Goal: Complete application form: Complete application form

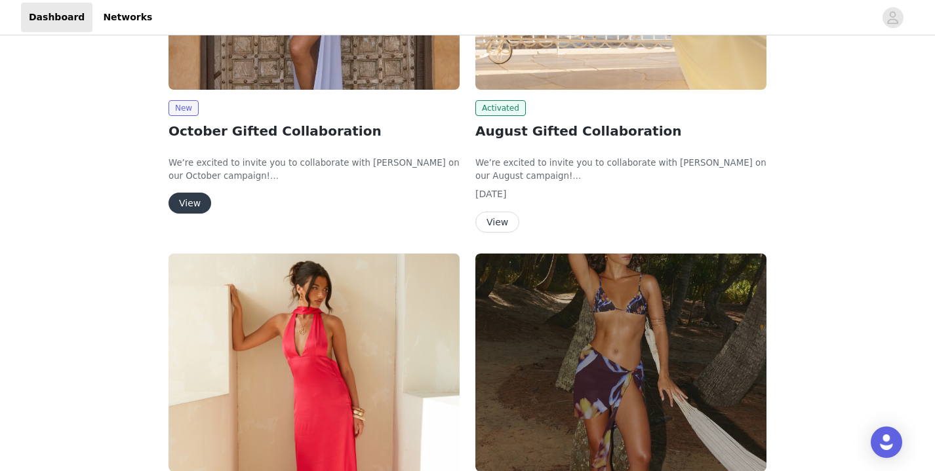
scroll to position [264, 0]
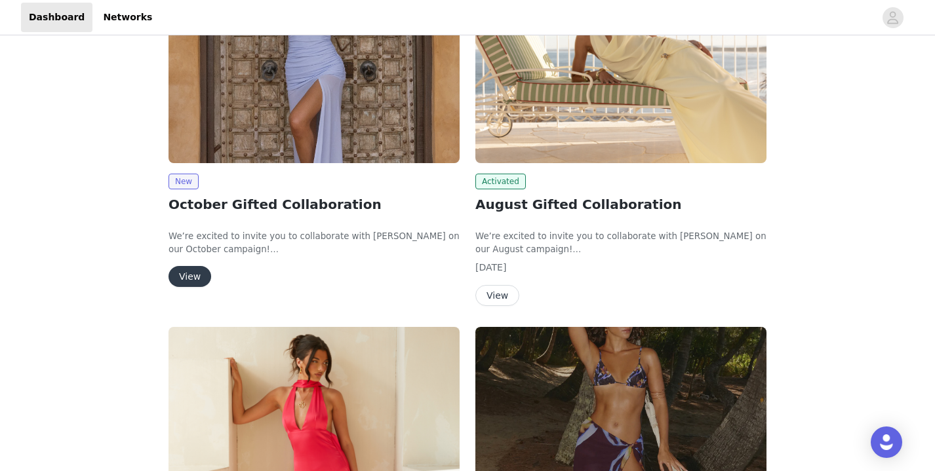
click at [194, 281] on button "View" at bounding box center [189, 276] width 43 height 21
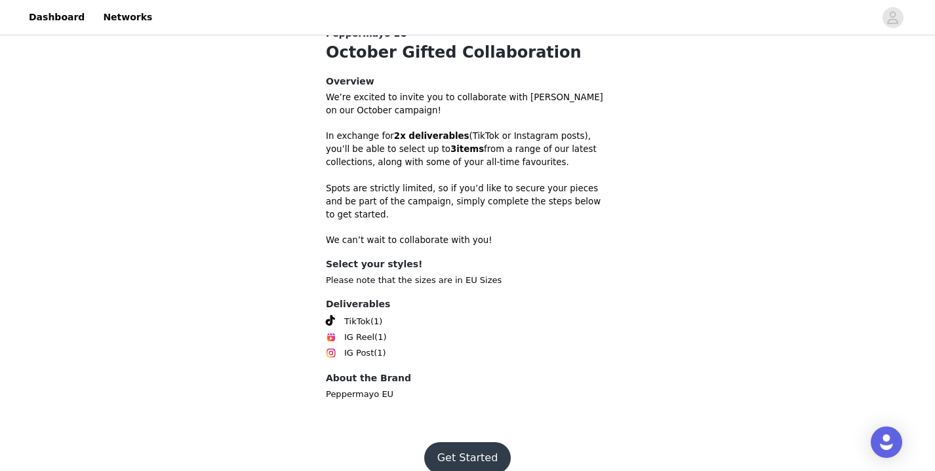
scroll to position [360, 0]
click at [444, 444] on button "Get Started" at bounding box center [467, 459] width 87 height 31
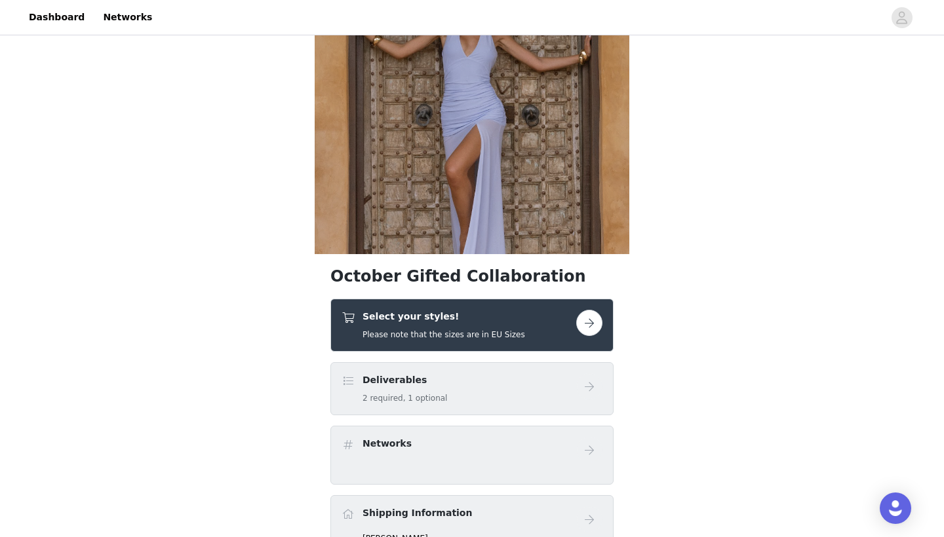
scroll to position [129, 0]
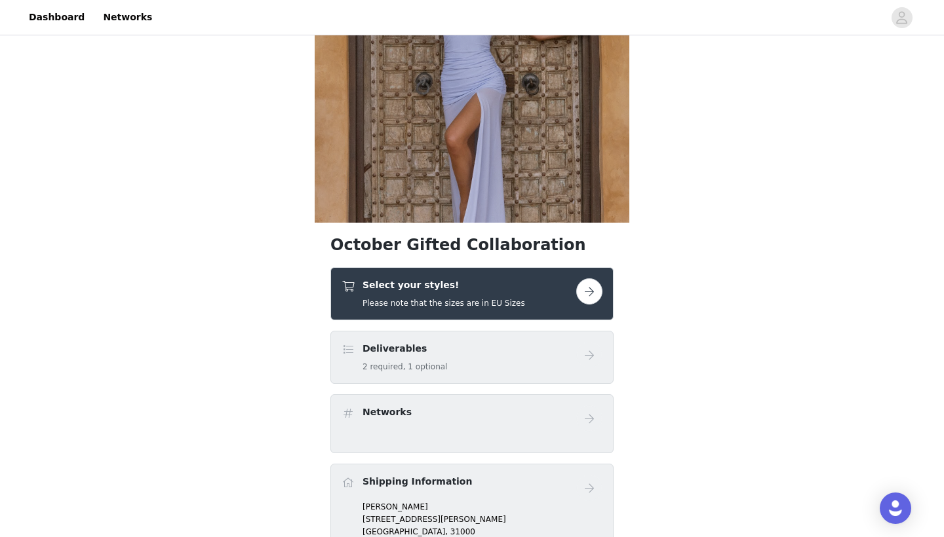
click at [590, 296] on button "button" at bounding box center [589, 292] width 26 height 26
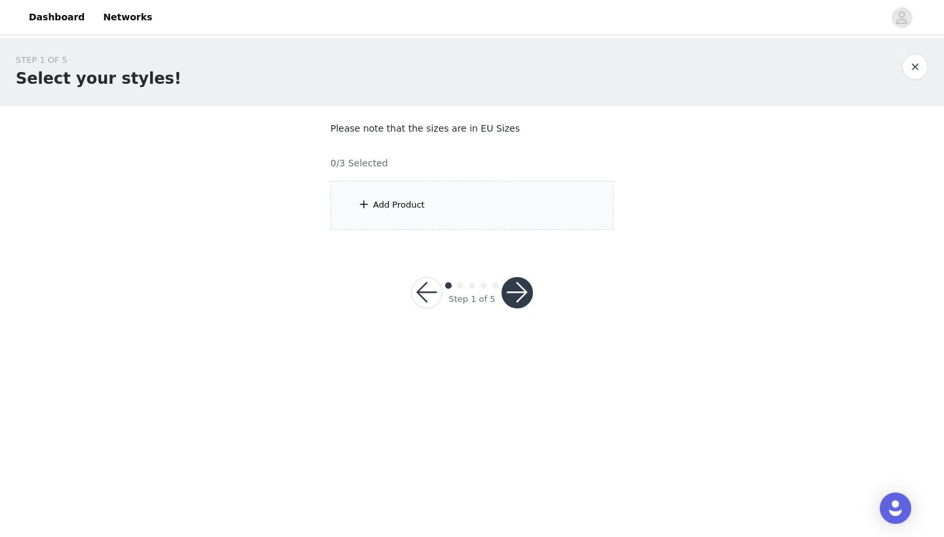
click at [379, 205] on div "Add Product" at bounding box center [399, 205] width 52 height 13
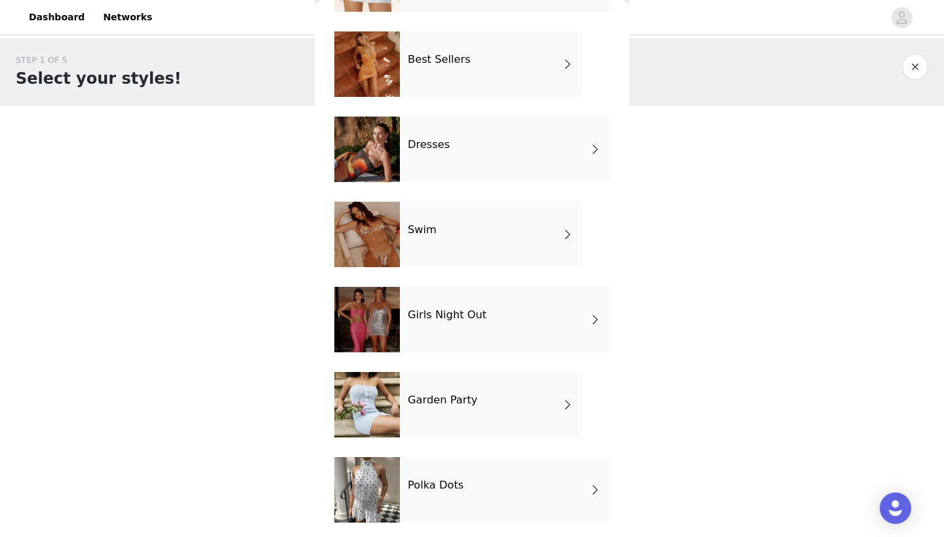
scroll to position [187, 0]
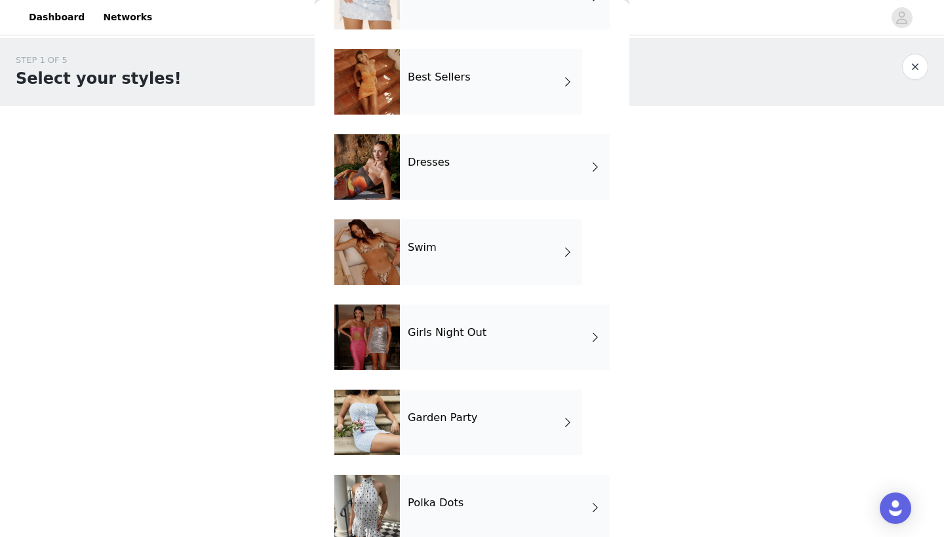
click at [464, 471] on div "Polka Dots" at bounding box center [505, 508] width 210 height 66
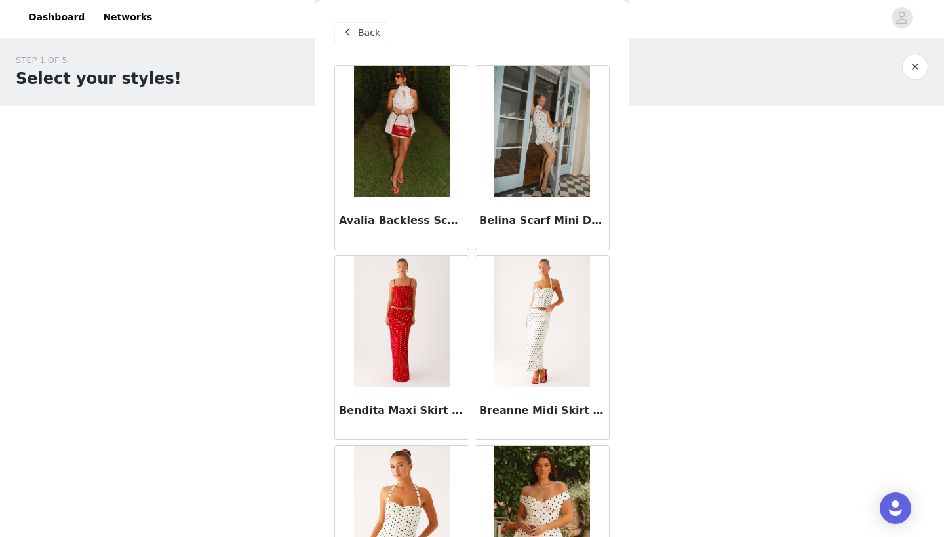
scroll to position [0, 0]
click at [367, 33] on span "Back" at bounding box center [369, 33] width 22 height 14
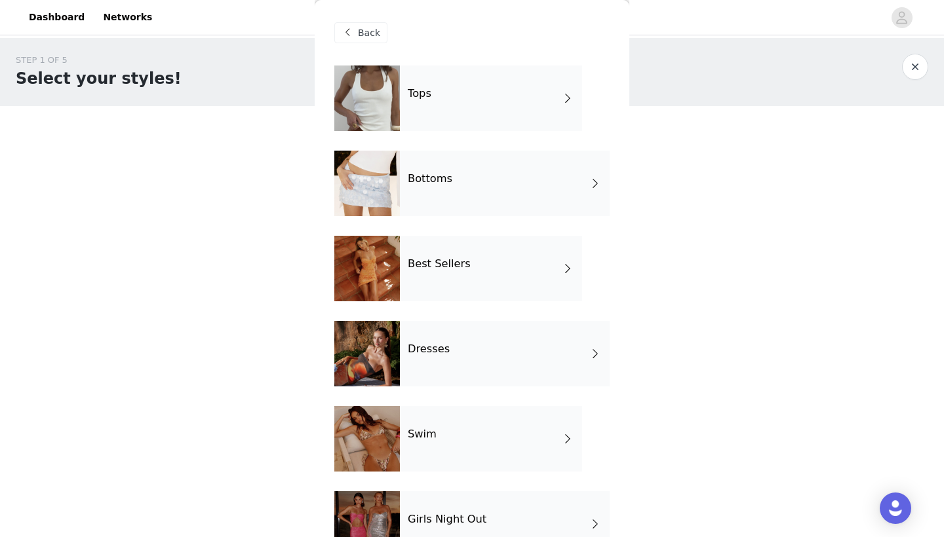
click at [455, 185] on div "Bottoms" at bounding box center [505, 184] width 210 height 66
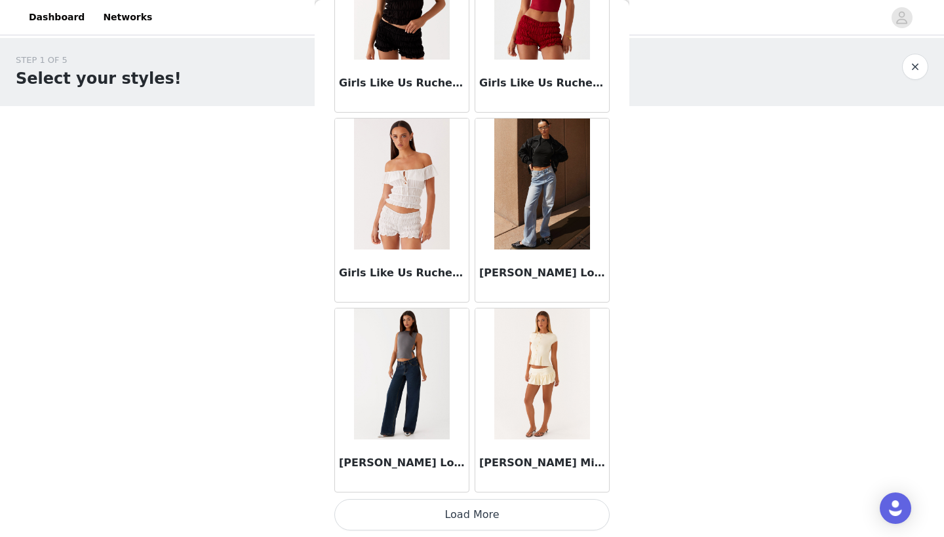
scroll to position [1468, 0]
click at [471, 471] on button "Load More" at bounding box center [471, 514] width 275 height 31
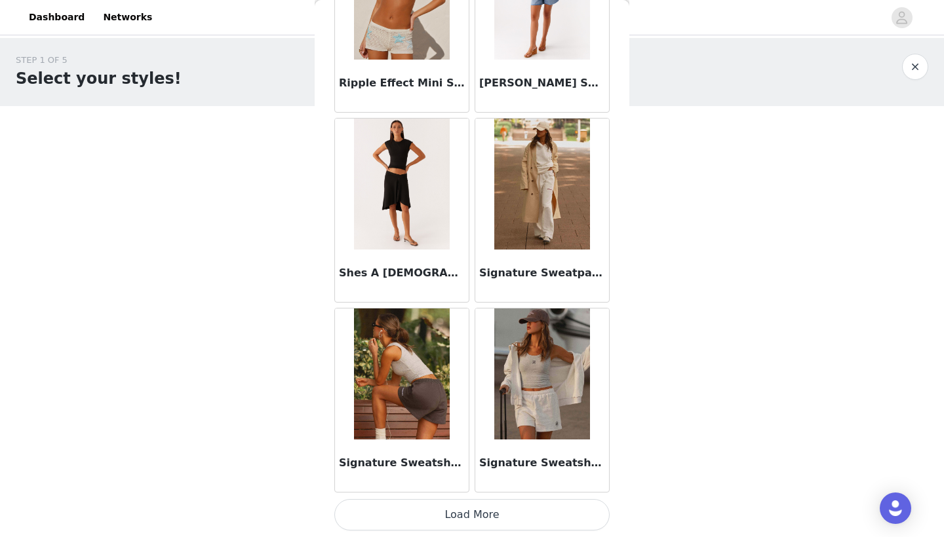
scroll to position [3369, 0]
click at [506, 471] on button "Load More" at bounding box center [471, 514] width 275 height 31
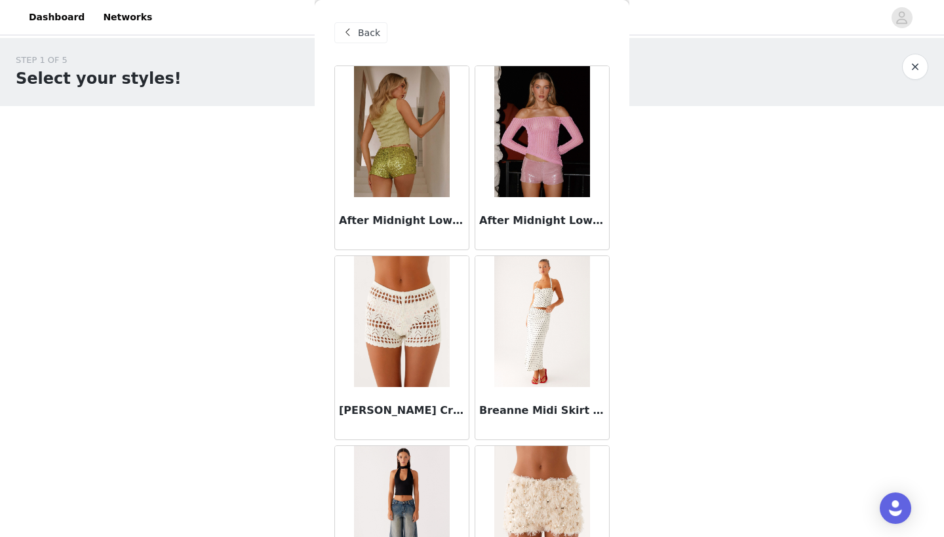
scroll to position [0, 0]
click at [372, 33] on span "Back" at bounding box center [369, 33] width 22 height 14
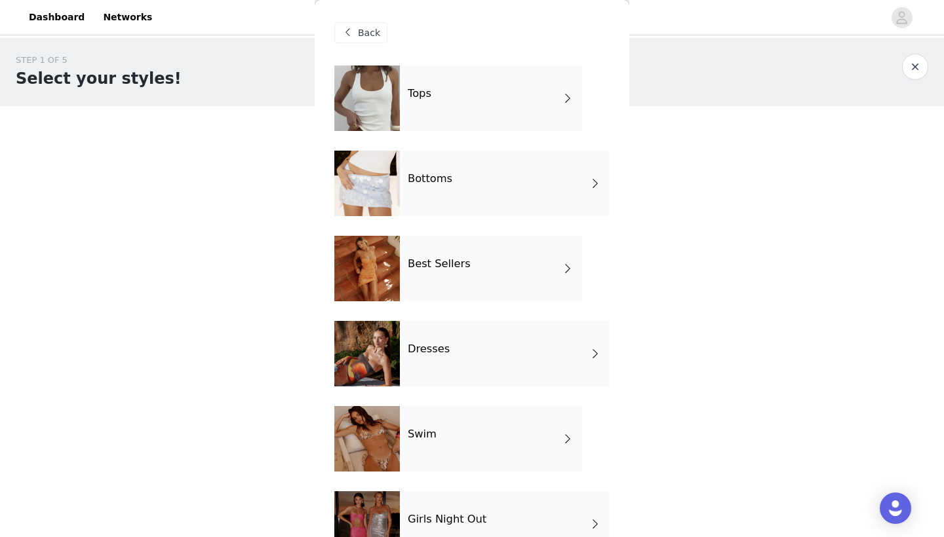
click at [465, 89] on div "Tops" at bounding box center [491, 99] width 182 height 66
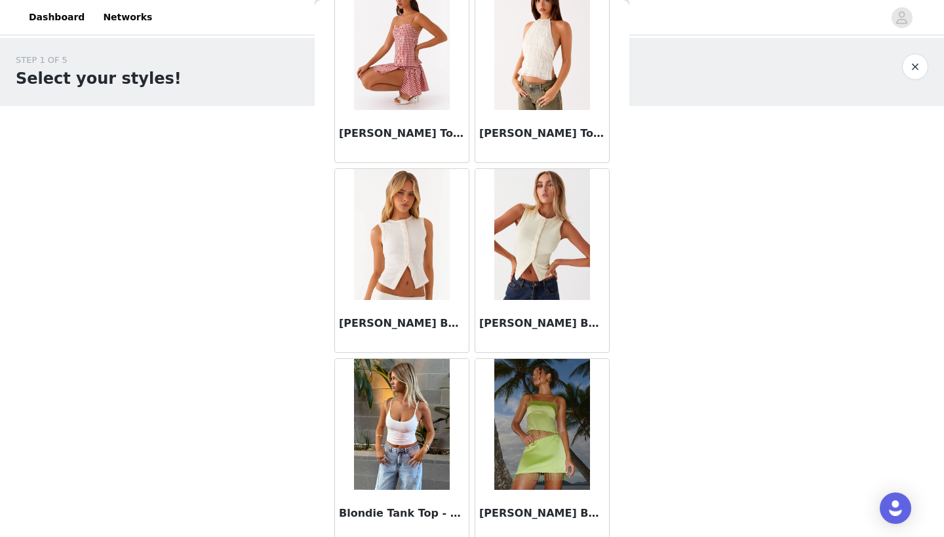
scroll to position [1042, 0]
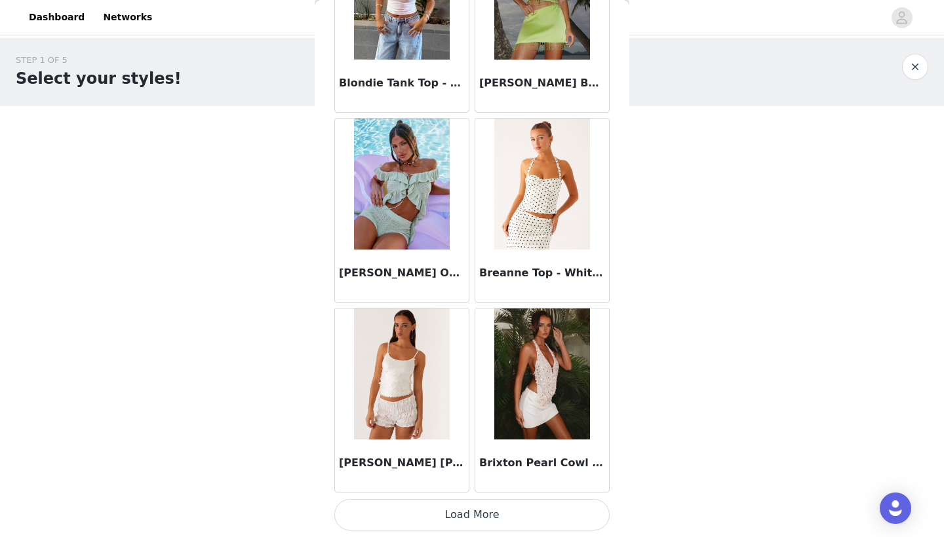
click at [486, 471] on button "Load More" at bounding box center [471, 514] width 275 height 31
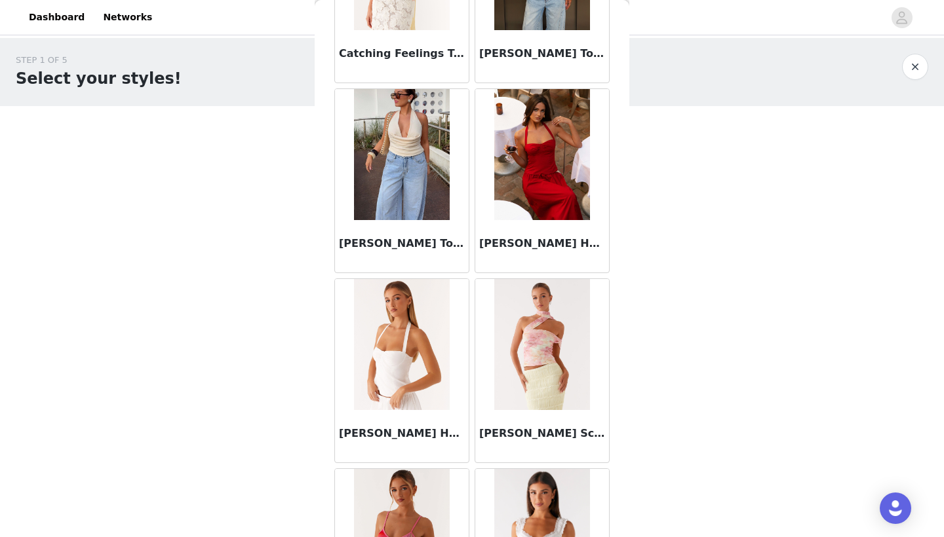
scroll to position [2643, 0]
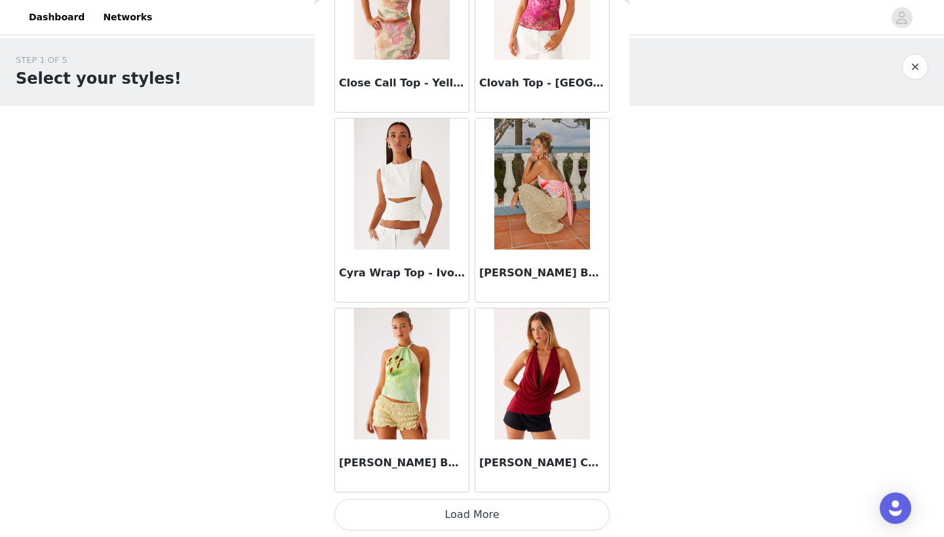
click at [473, 471] on button "Load More" at bounding box center [471, 514] width 275 height 31
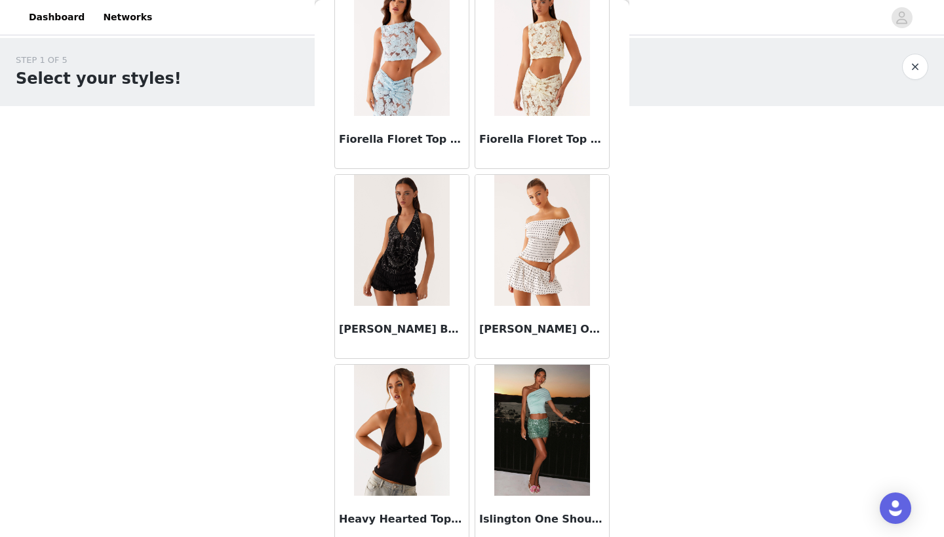
scroll to position [4648, 0]
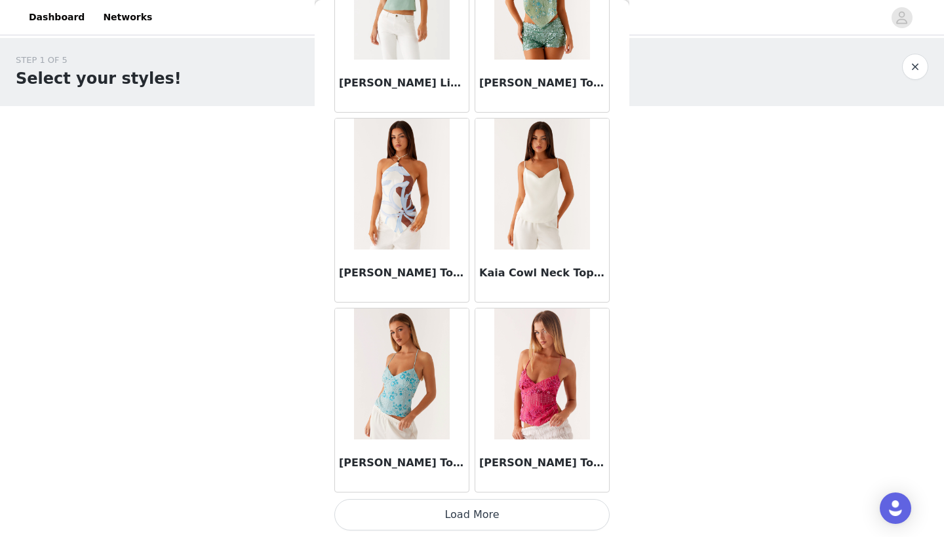
click at [486, 471] on button "Load More" at bounding box center [471, 514] width 275 height 31
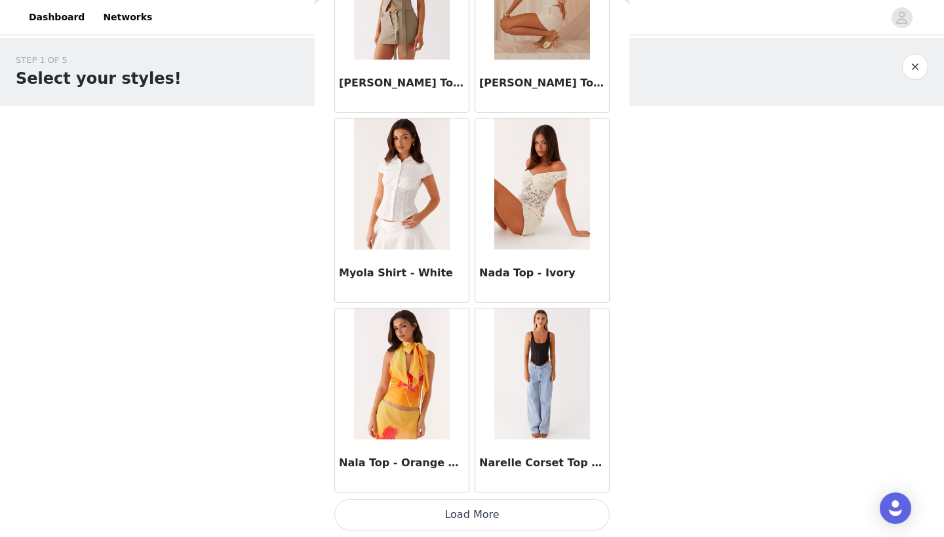
scroll to position [7170, 0]
click at [473, 471] on button "Load More" at bounding box center [471, 514] width 275 height 31
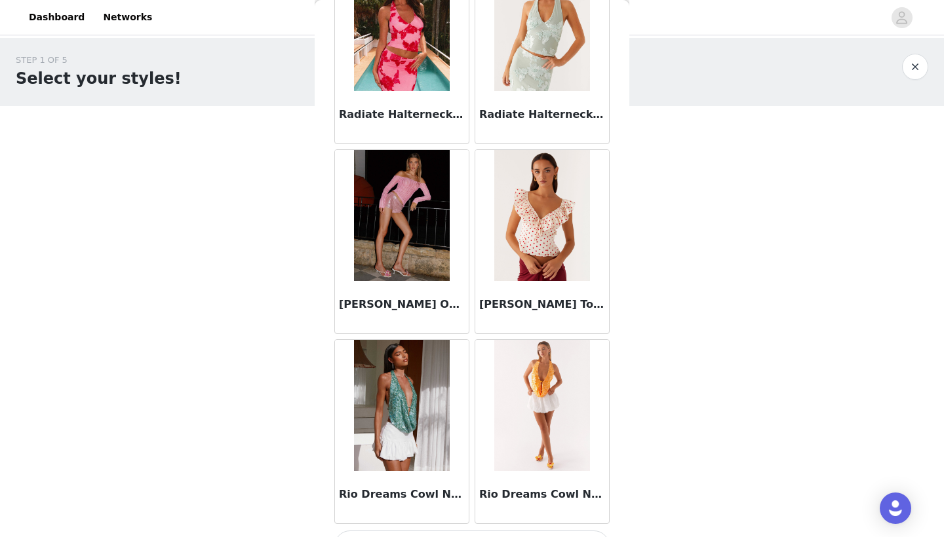
scroll to position [9040, 0]
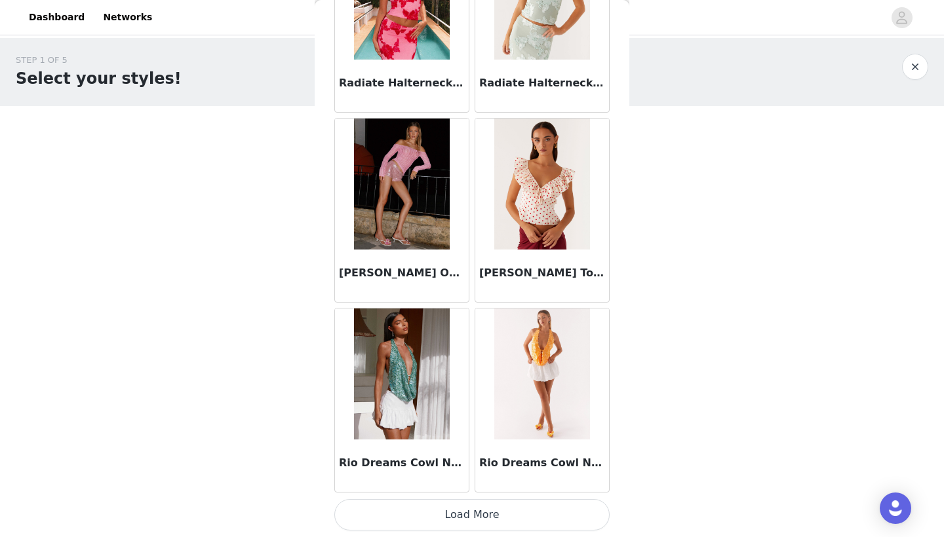
click at [484, 471] on button "Load More" at bounding box center [471, 514] width 275 height 31
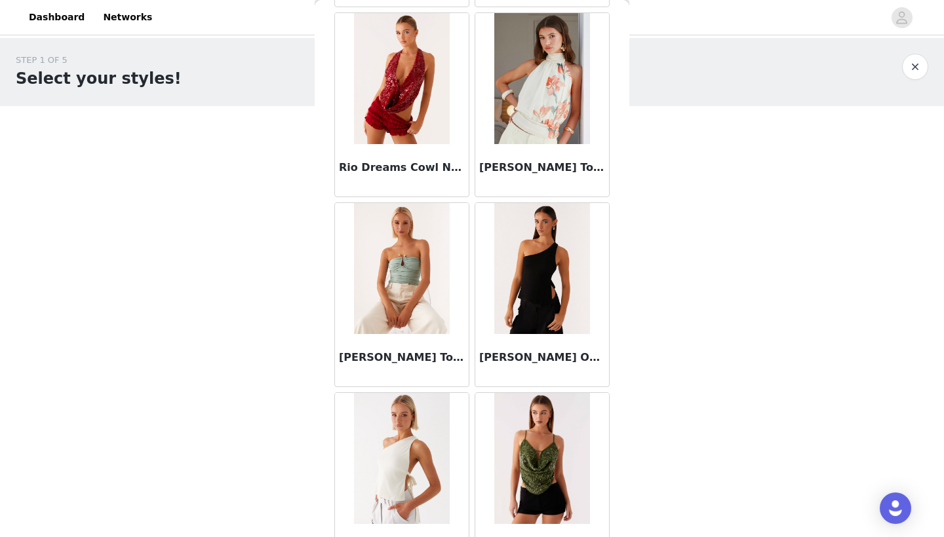
scroll to position [9557, 0]
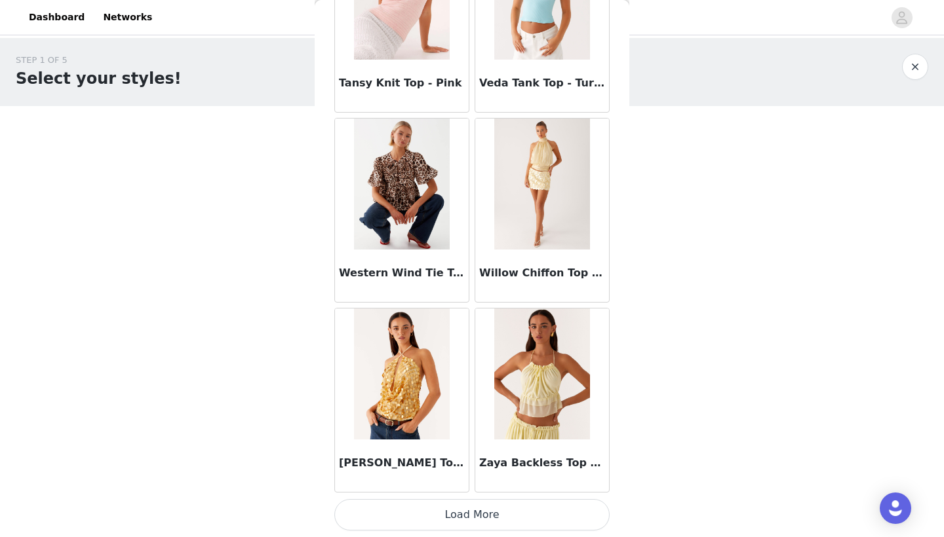
click at [541, 471] on button "Load More" at bounding box center [471, 514] width 275 height 31
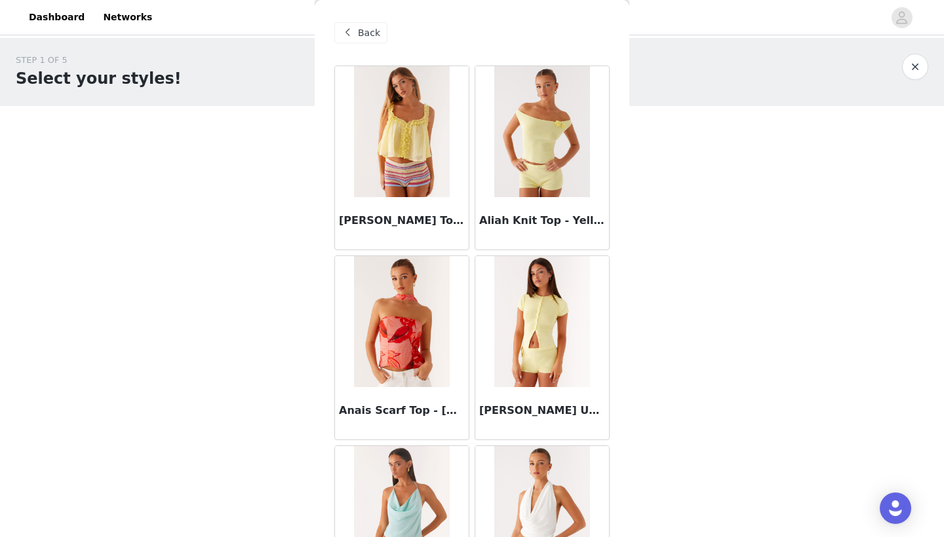
scroll to position [0, 0]
click at [374, 35] on span "Back" at bounding box center [369, 33] width 22 height 14
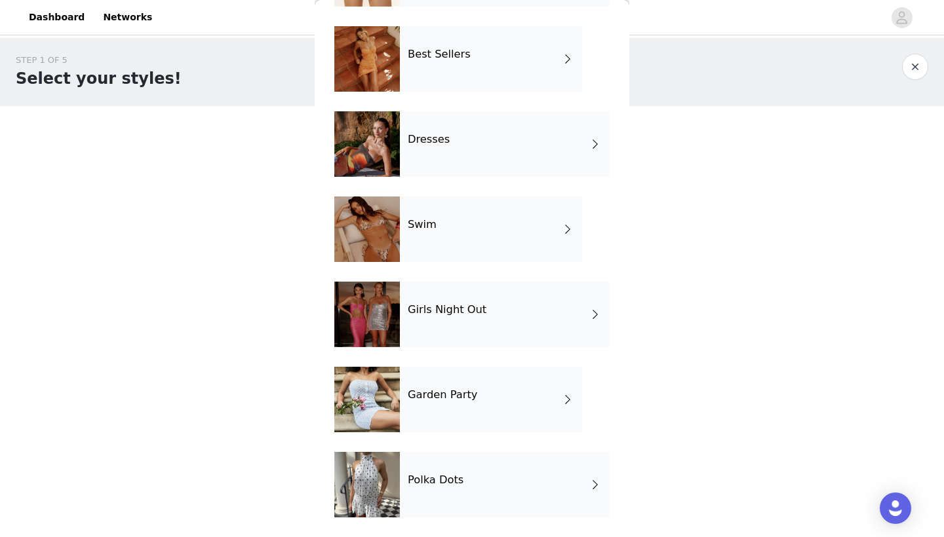
scroll to position [210, 0]
click at [476, 156] on div "Dresses" at bounding box center [505, 144] width 210 height 66
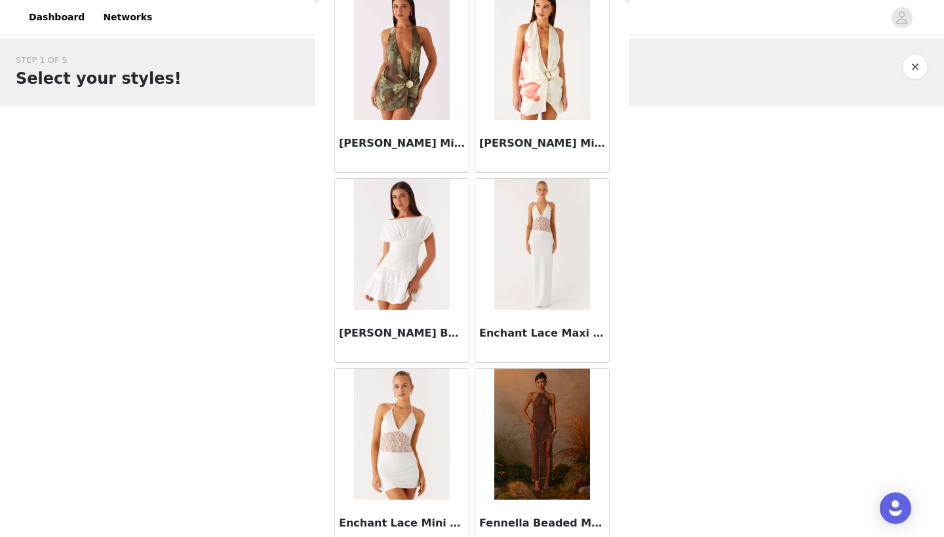
scroll to position [1413, 0]
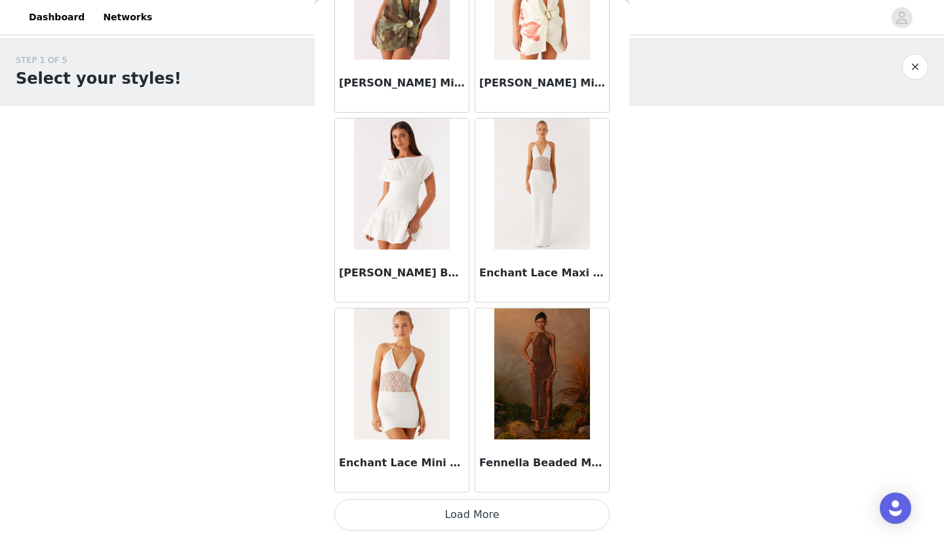
click at [476, 471] on button "Load More" at bounding box center [471, 514] width 275 height 31
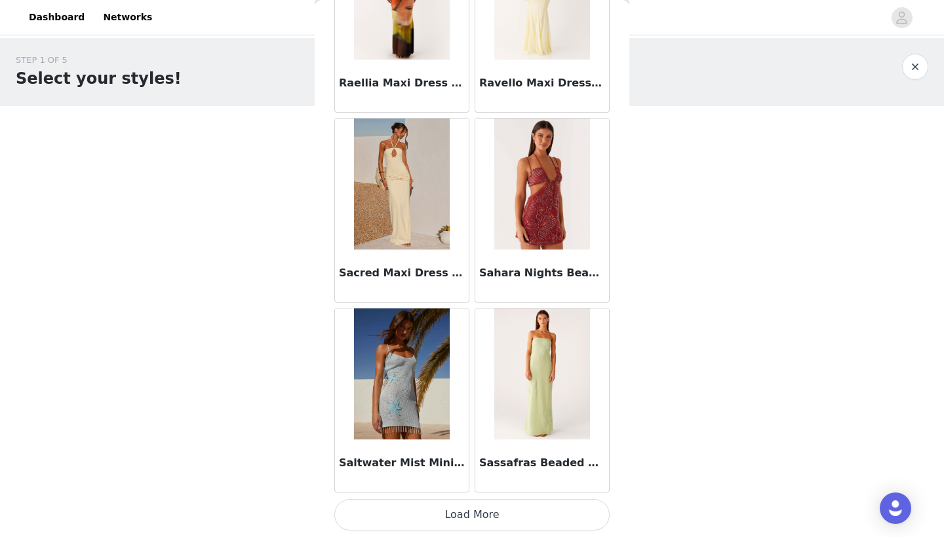
scroll to position [3369, 0]
click at [476, 471] on button "Load More" at bounding box center [471, 514] width 275 height 31
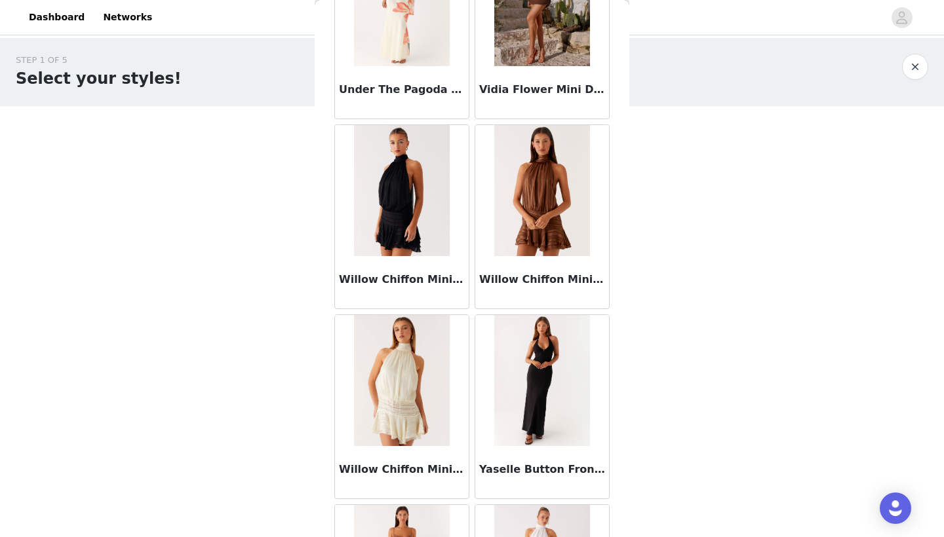
scroll to position [4504, 0]
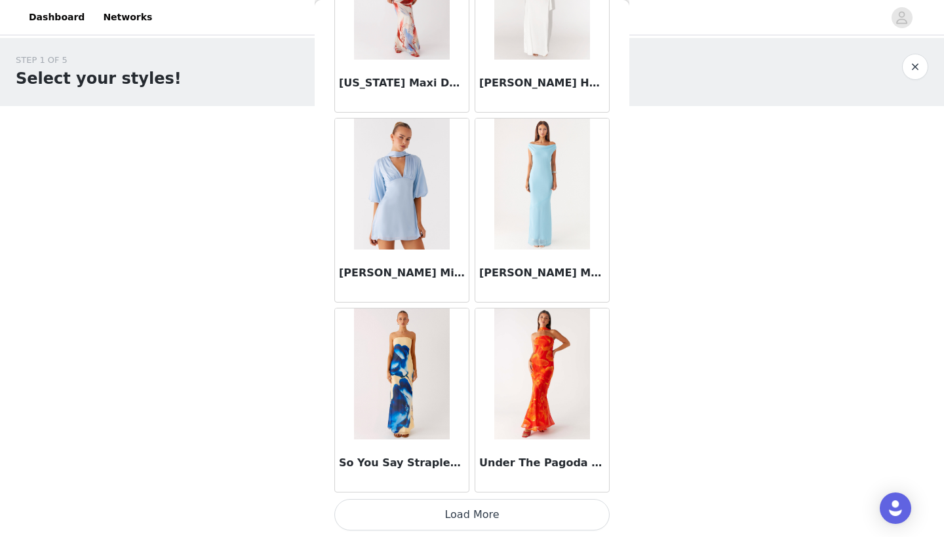
click at [457, 471] on button "Load More" at bounding box center [471, 514] width 275 height 31
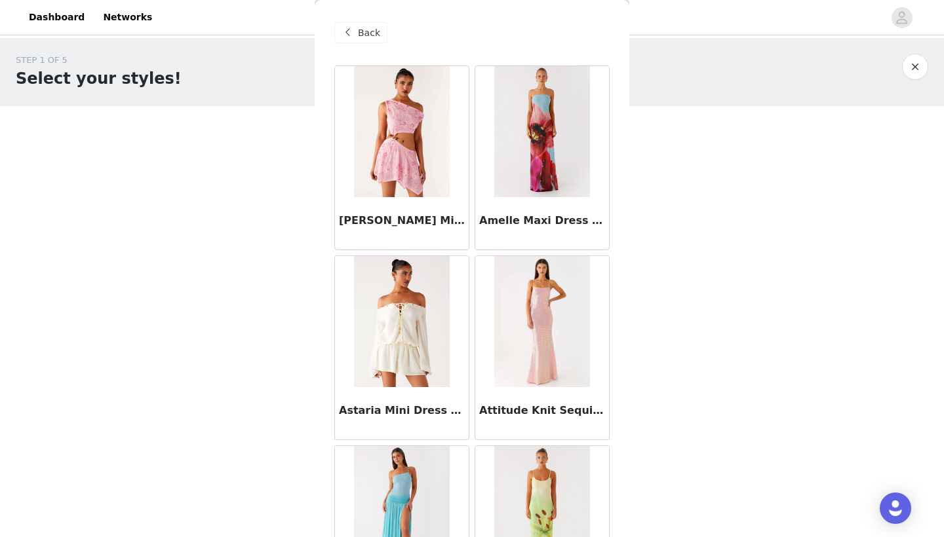
scroll to position [0, 0]
click at [357, 31] on div "Back" at bounding box center [360, 32] width 53 height 21
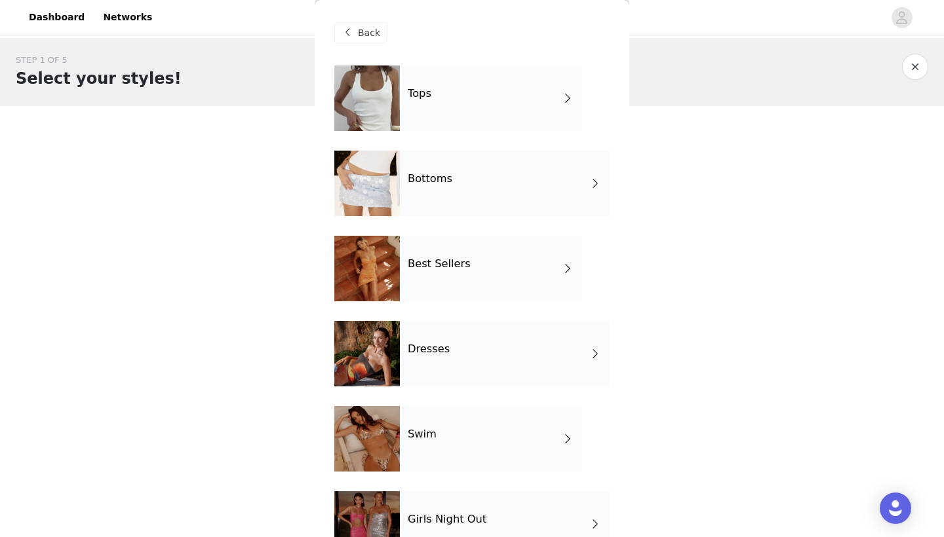
click at [438, 276] on div "Best Sellers" at bounding box center [491, 269] width 182 height 66
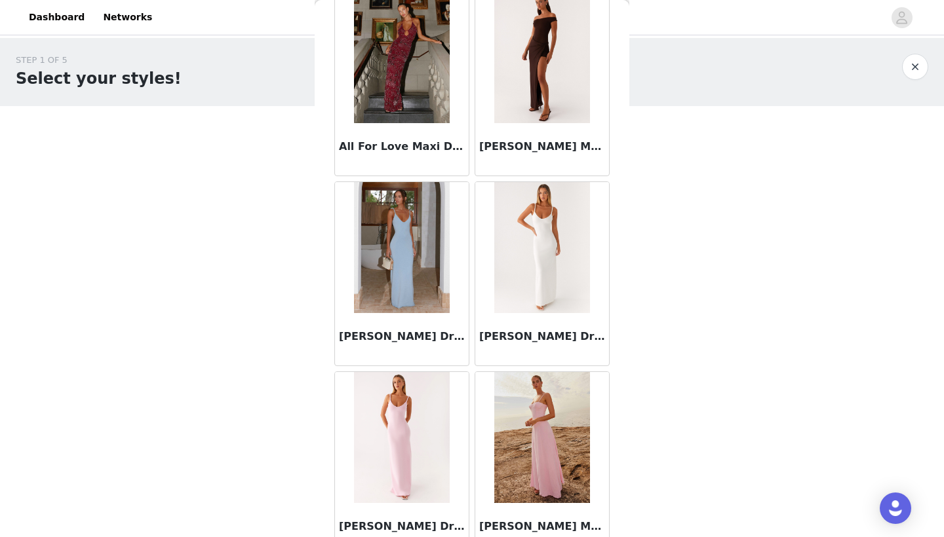
scroll to position [1026, 0]
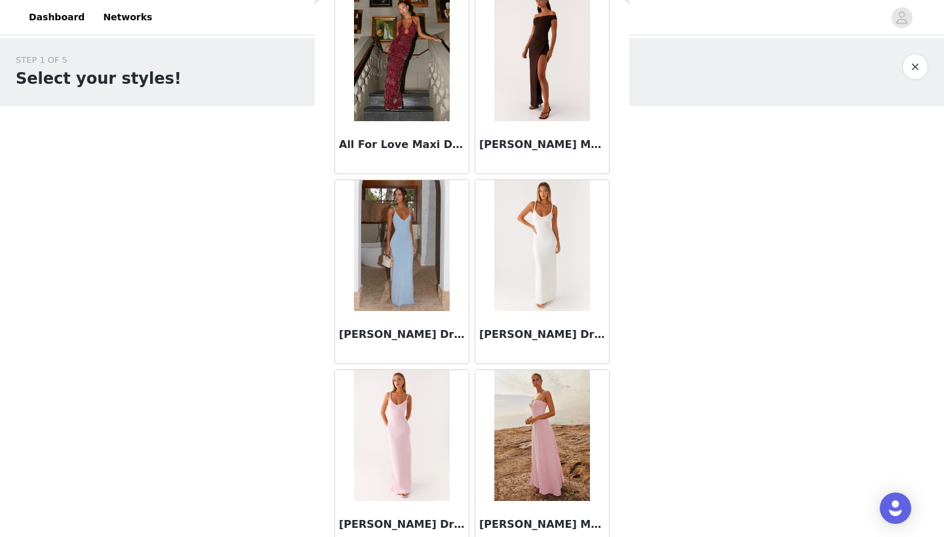
click at [537, 91] on img at bounding box center [541, 55] width 95 height 131
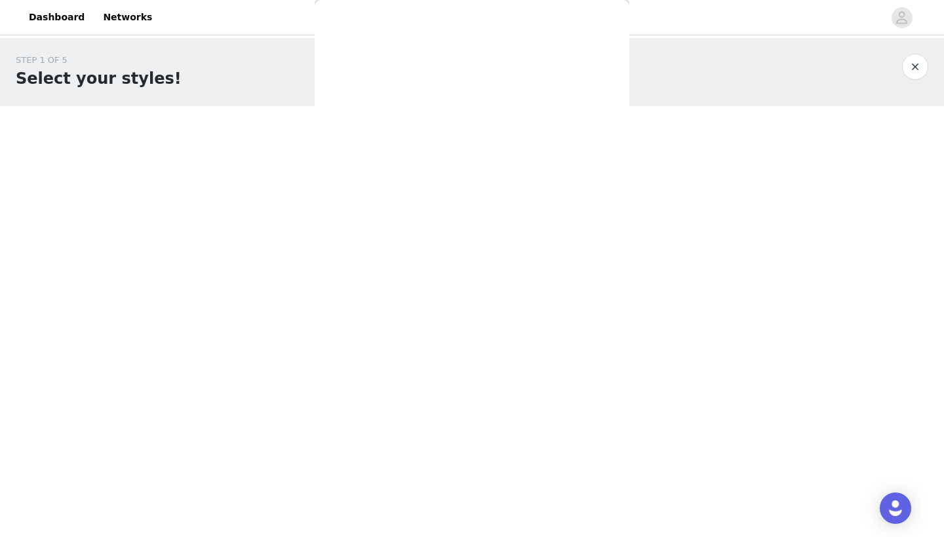
scroll to position [0, 0]
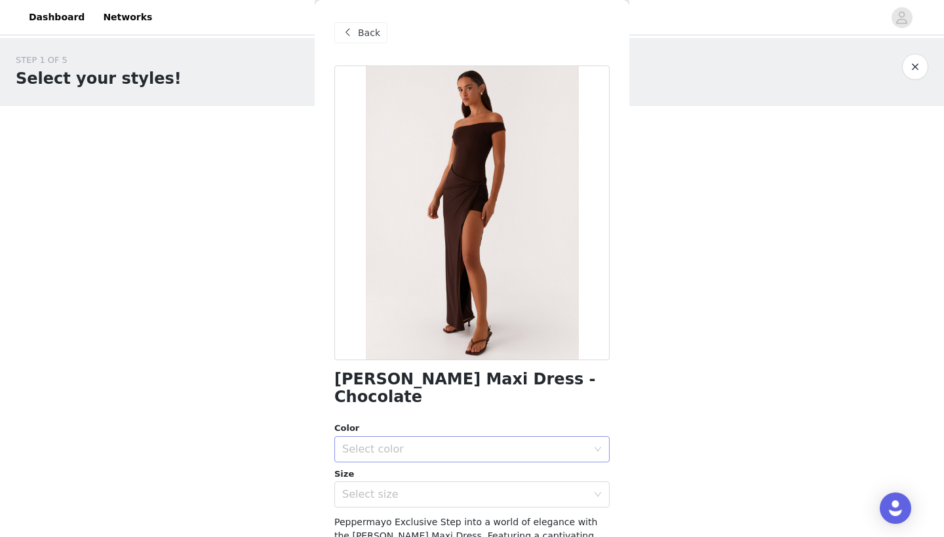
click at [505, 443] on div "Select color" at bounding box center [464, 449] width 245 height 13
click at [487, 459] on li "Chocolate" at bounding box center [471, 460] width 275 height 21
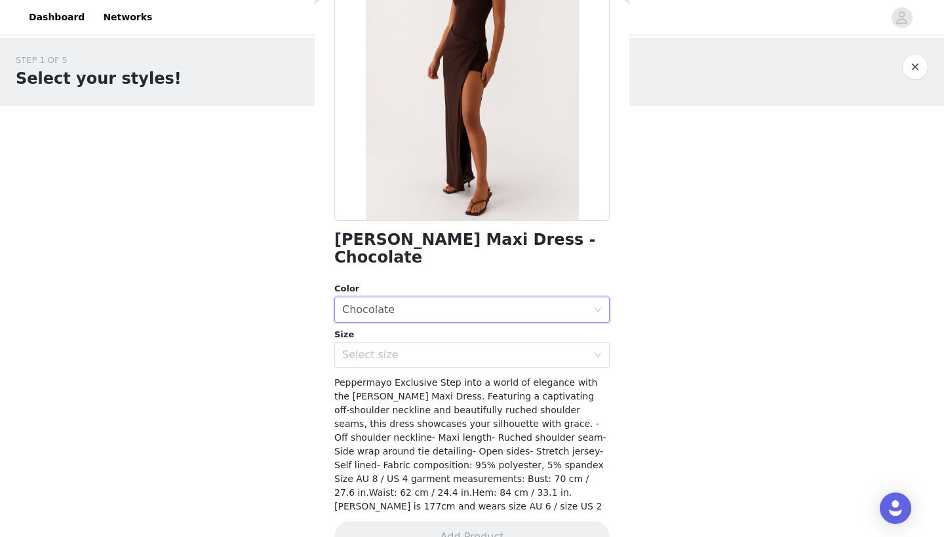
scroll to position [139, 0]
click at [581, 349] on div "Select size" at bounding box center [464, 355] width 245 height 13
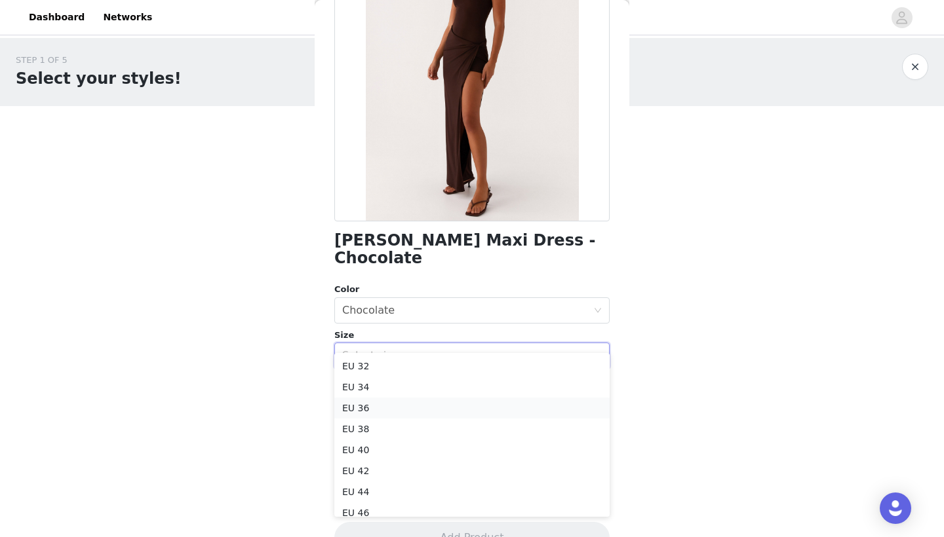
click at [461, 412] on li "EU 36" at bounding box center [471, 408] width 275 height 21
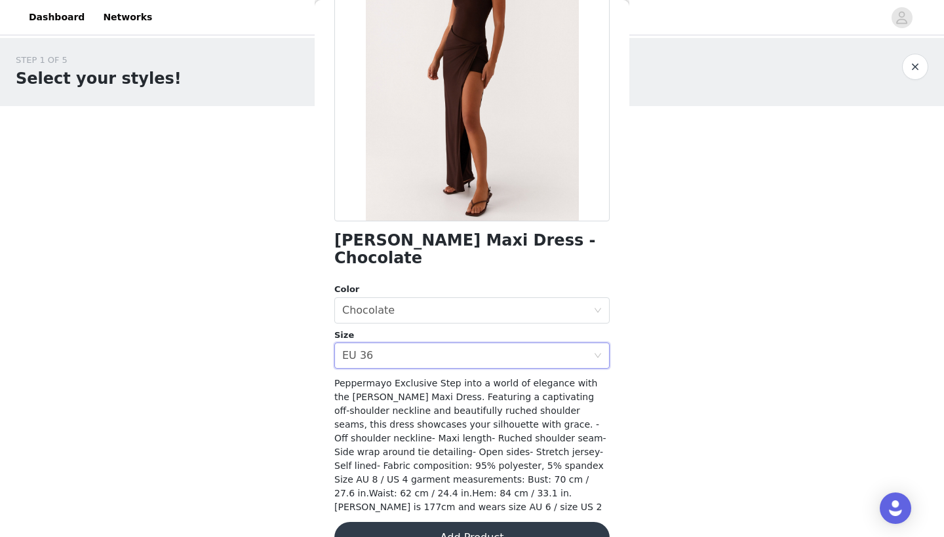
click at [482, 471] on button "Add Product" at bounding box center [471, 537] width 275 height 31
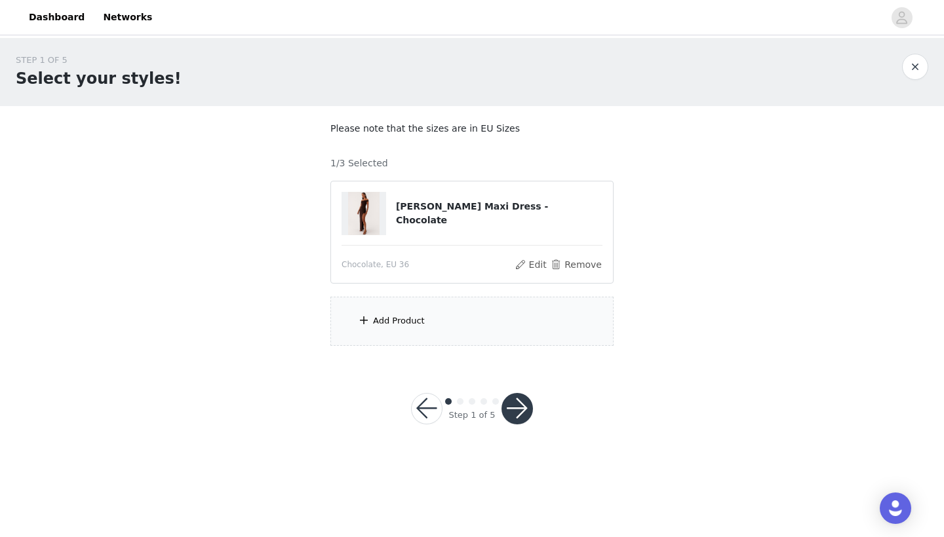
click at [458, 343] on div "Add Product" at bounding box center [471, 321] width 283 height 49
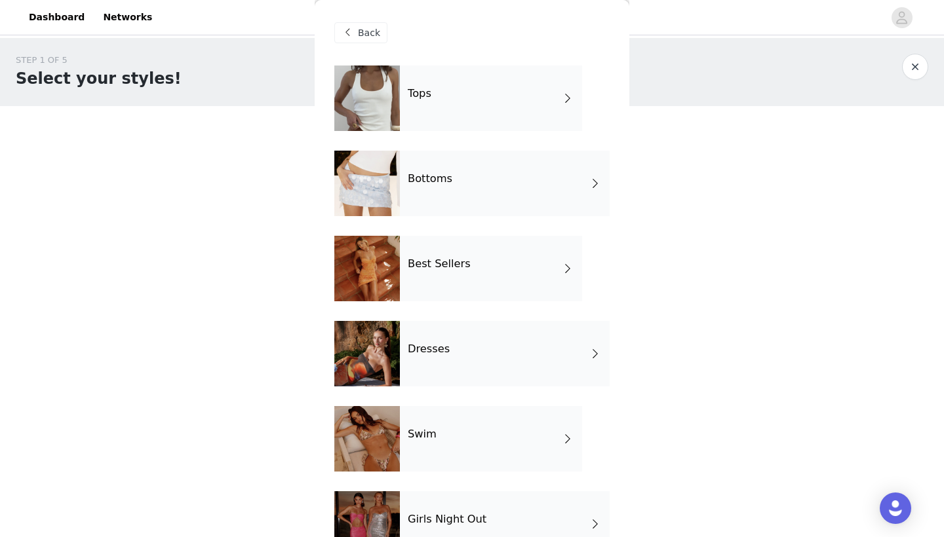
click at [490, 269] on div "Best Sellers" at bounding box center [491, 269] width 182 height 66
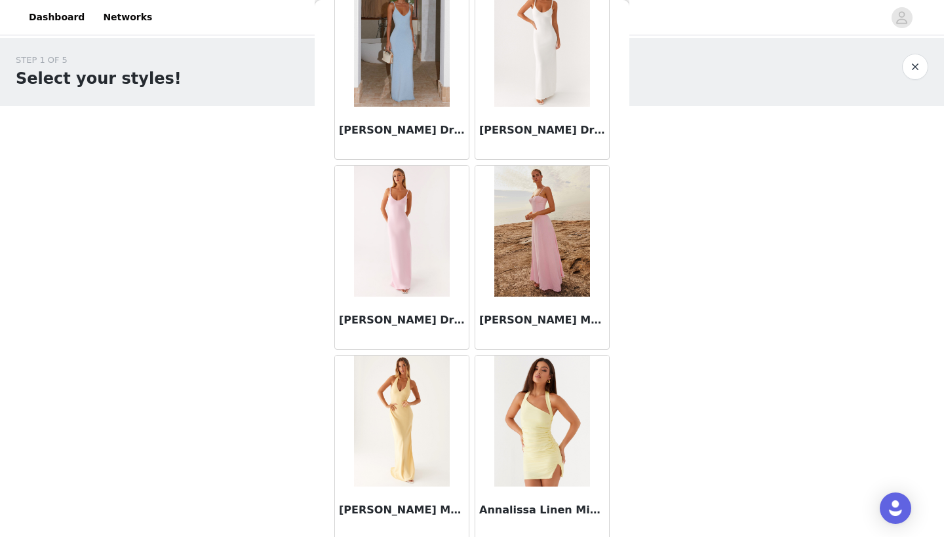
scroll to position [1235, 0]
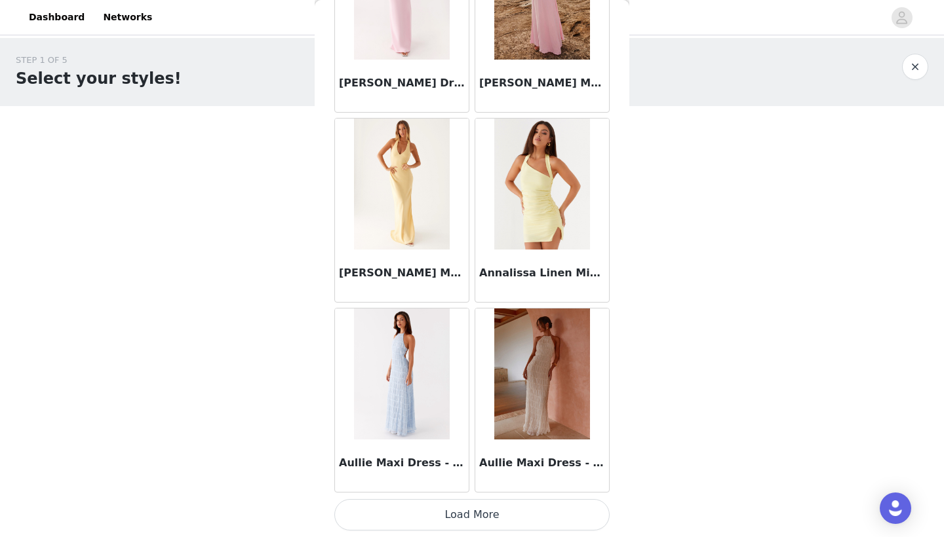
click at [471, 471] on button "Load More" at bounding box center [471, 514] width 275 height 31
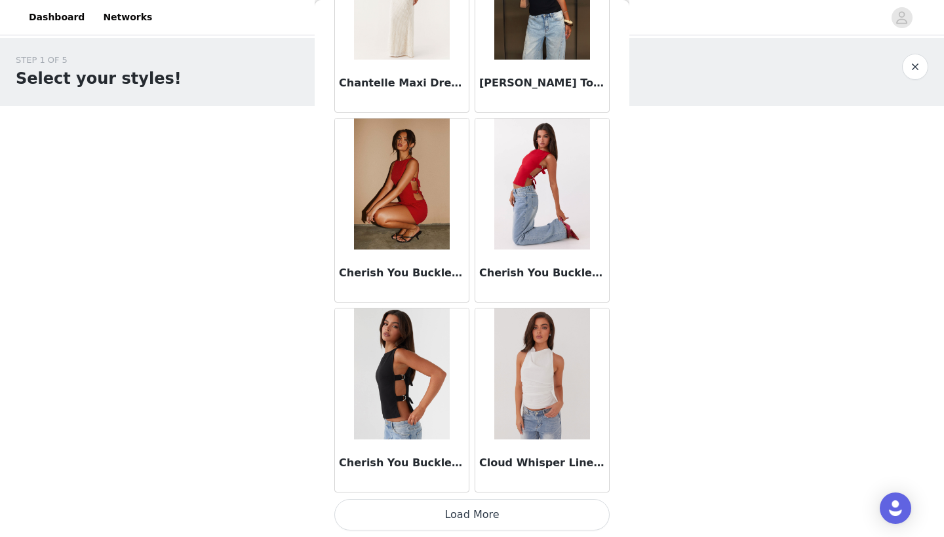
scroll to position [3369, 0]
click at [492, 471] on button "Load More" at bounding box center [471, 514] width 275 height 31
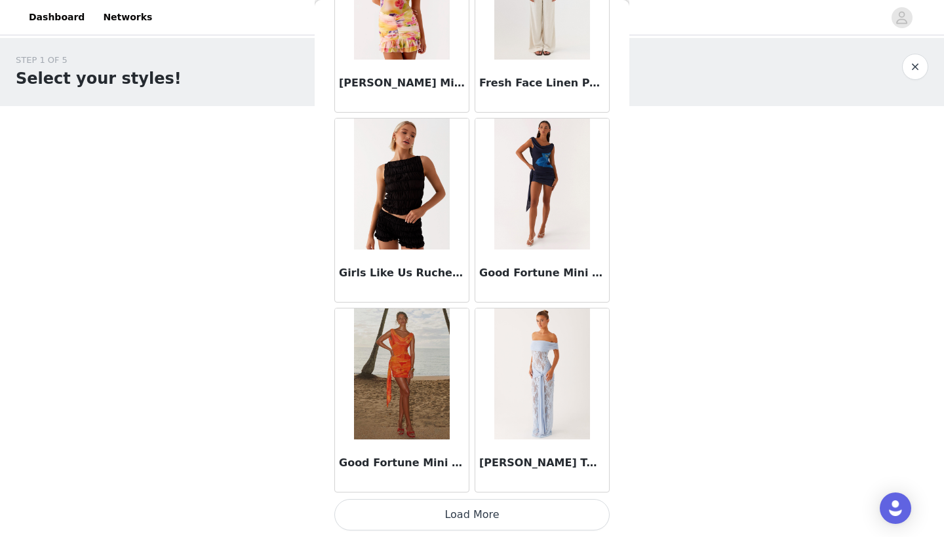
scroll to position [5269, 0]
click at [476, 471] on button "Load More" at bounding box center [471, 514] width 275 height 31
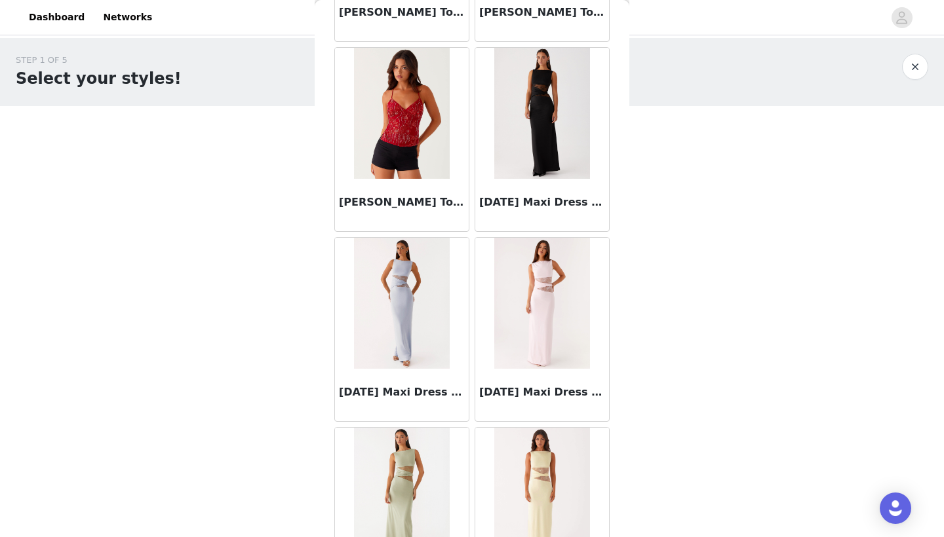
scroll to position [7028, 0]
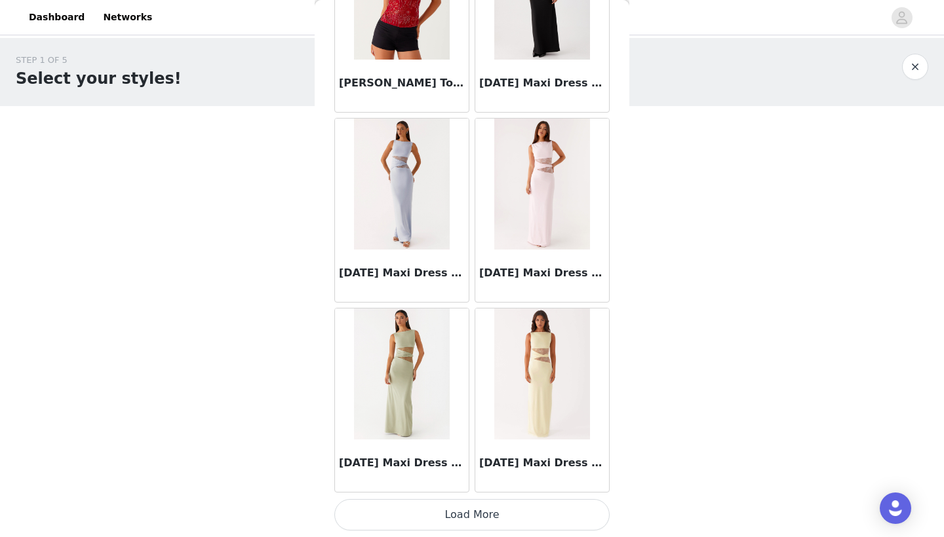
click at [457, 471] on button "Load More" at bounding box center [471, 514] width 275 height 31
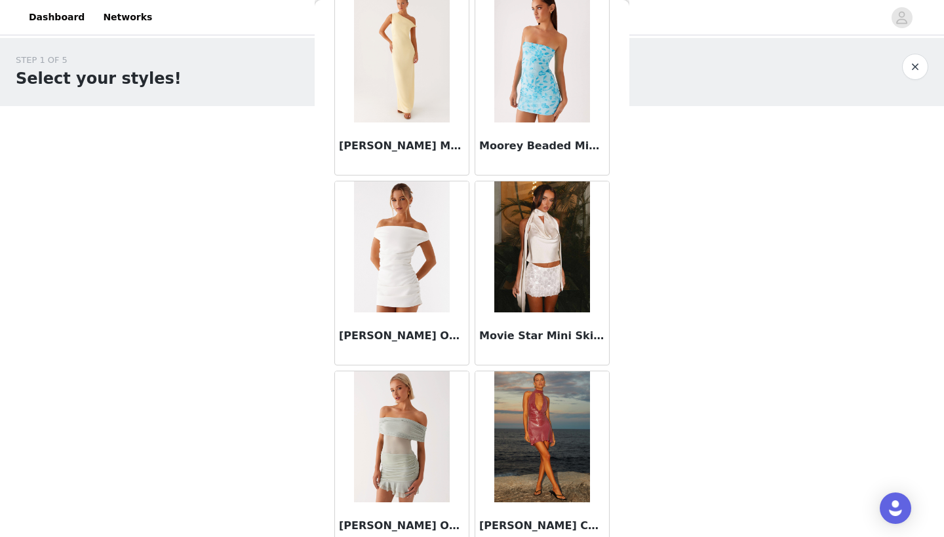
scroll to position [8825, 0]
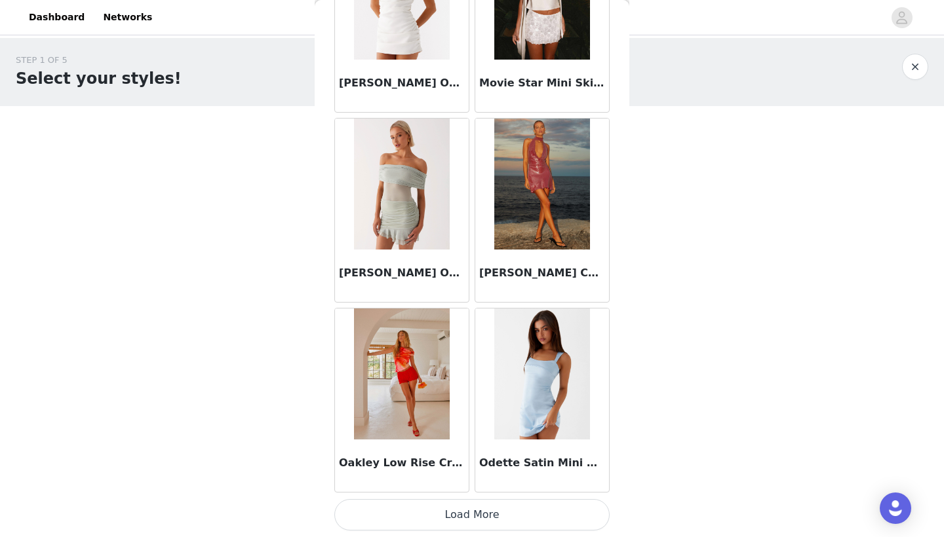
click at [488, 471] on button "Load More" at bounding box center [471, 514] width 275 height 31
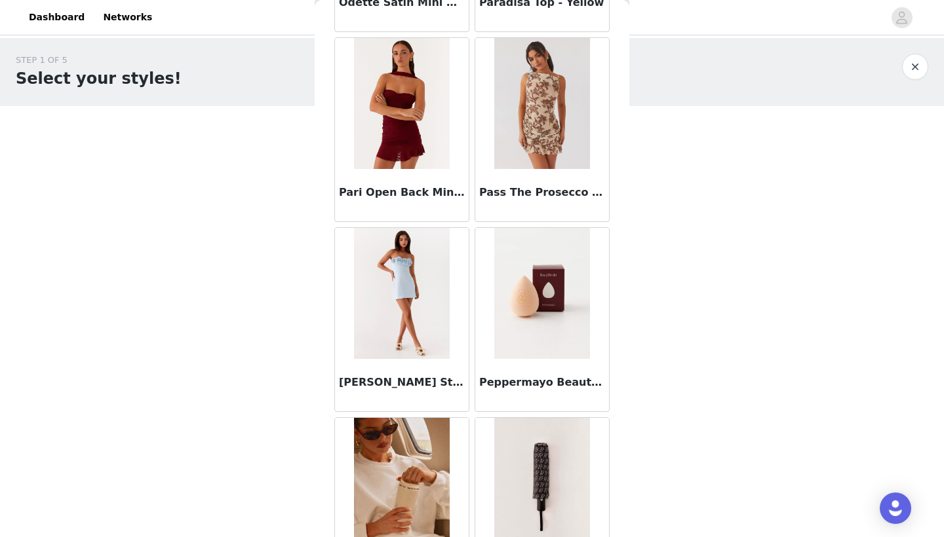
scroll to position [9912, 0]
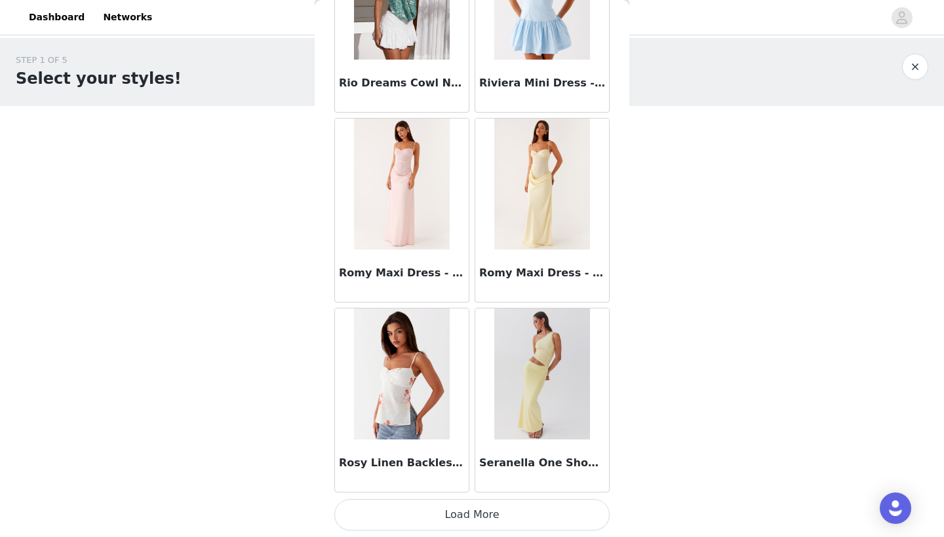
click at [471, 471] on button "Load More" at bounding box center [471, 514] width 275 height 31
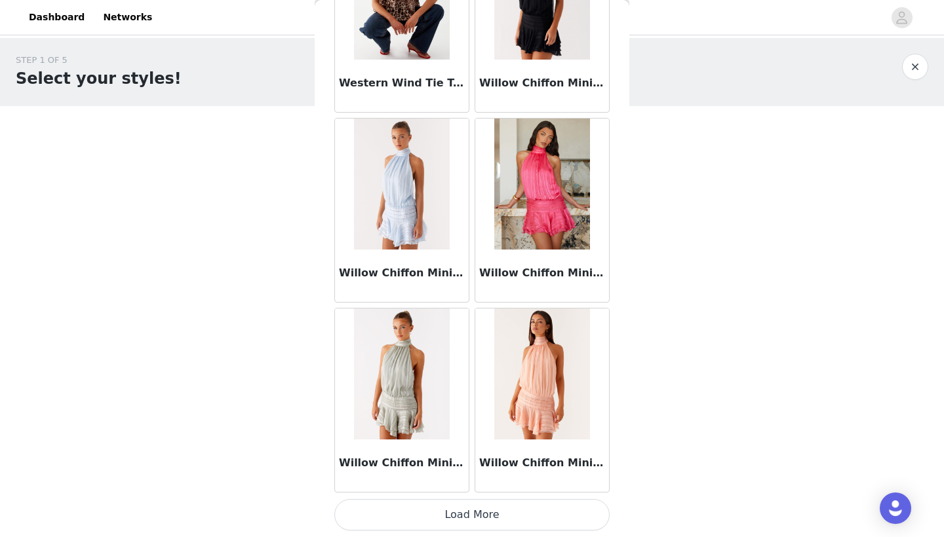
scroll to position [12872, 0]
click at [461, 471] on button "Load More" at bounding box center [471, 514] width 275 height 31
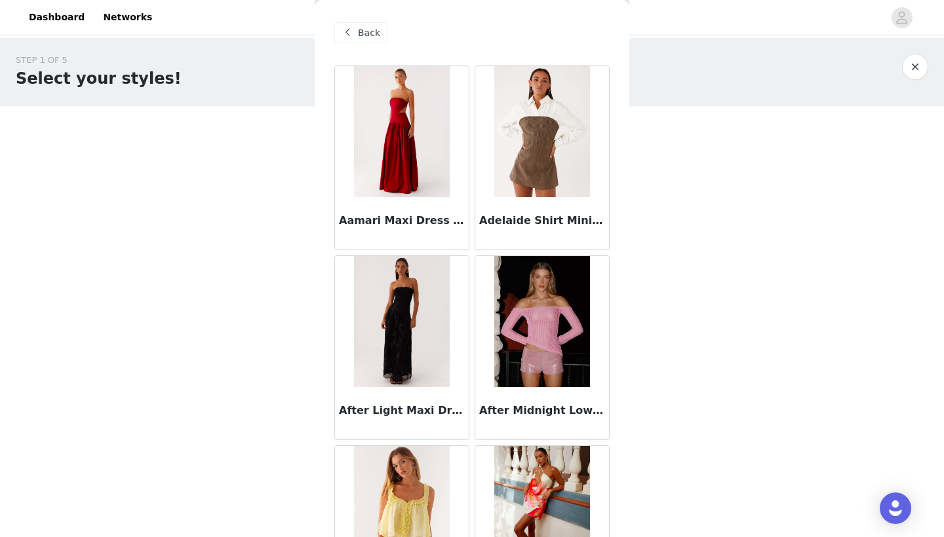
scroll to position [0, 0]
click at [537, 152] on img at bounding box center [541, 131] width 95 height 131
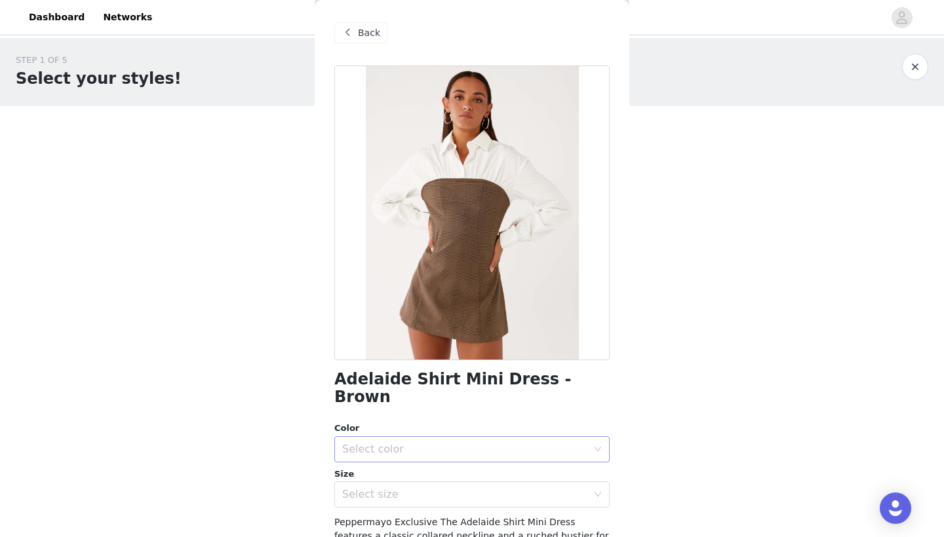
click at [477, 443] on div "Select color" at bounding box center [464, 449] width 245 height 13
click at [442, 463] on li "Brown" at bounding box center [471, 460] width 275 height 21
click at [419, 471] on div "Select size" at bounding box center [464, 494] width 245 height 13
click at [401, 471] on li "EU 36" at bounding box center [471, 502] width 275 height 21
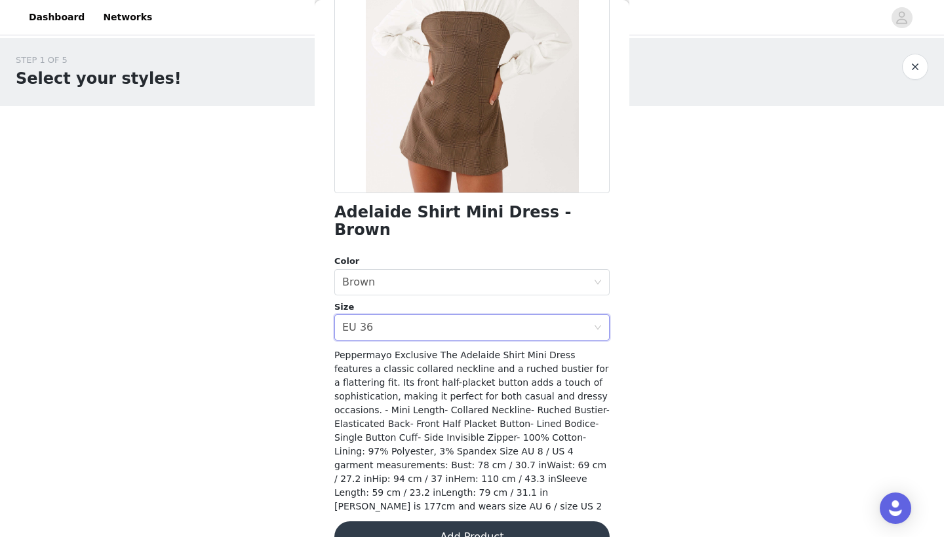
scroll to position [166, 0]
click at [508, 471] on button "Add Product" at bounding box center [471, 537] width 275 height 31
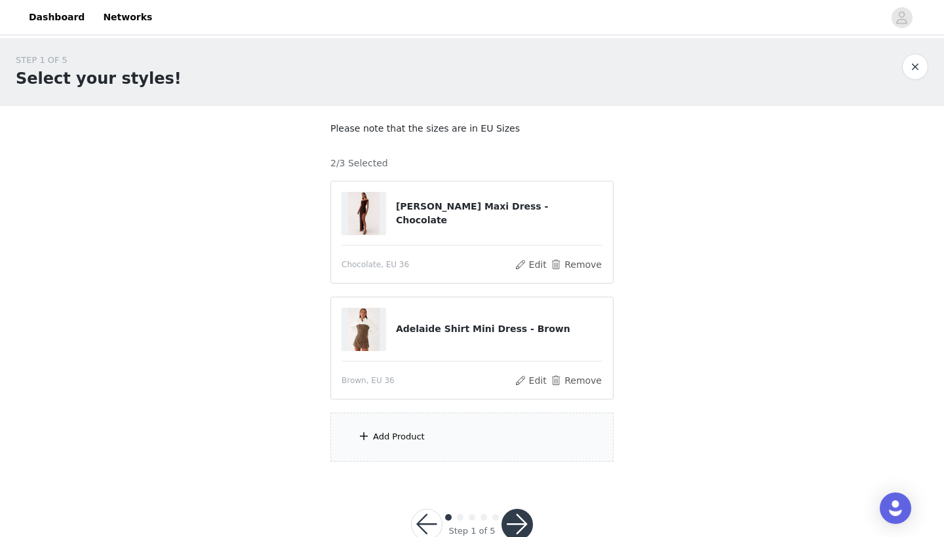
click at [461, 442] on div "Add Product" at bounding box center [471, 437] width 283 height 49
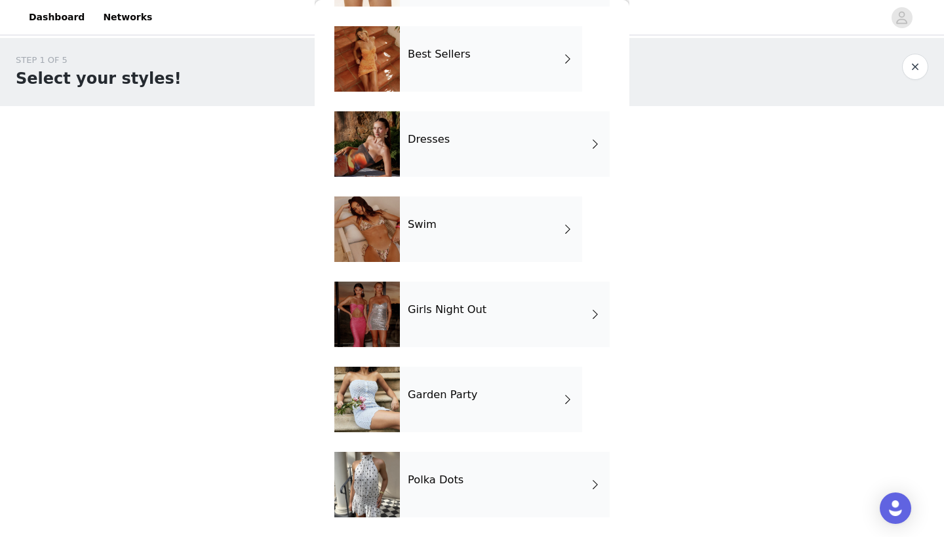
scroll to position [210, 0]
click at [471, 231] on div "Swim" at bounding box center [491, 230] width 182 height 66
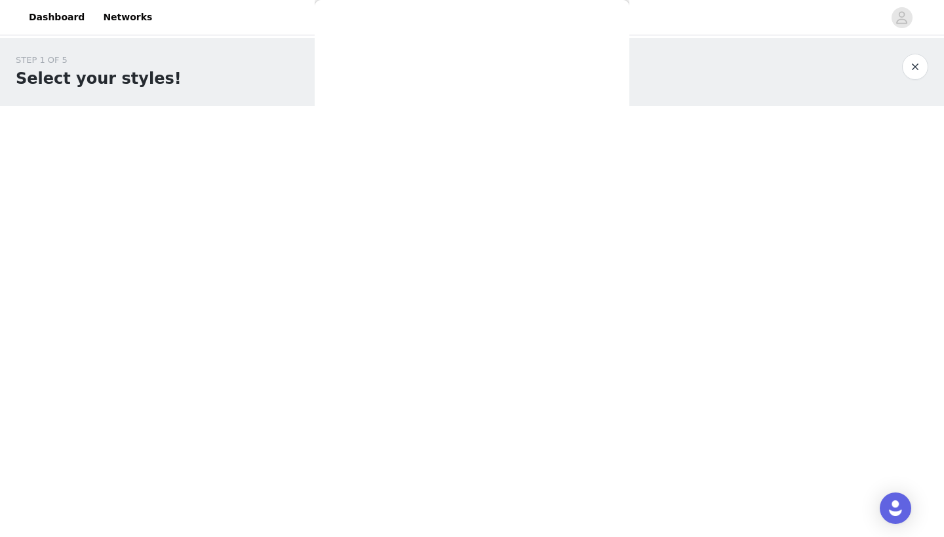
scroll to position [0, 0]
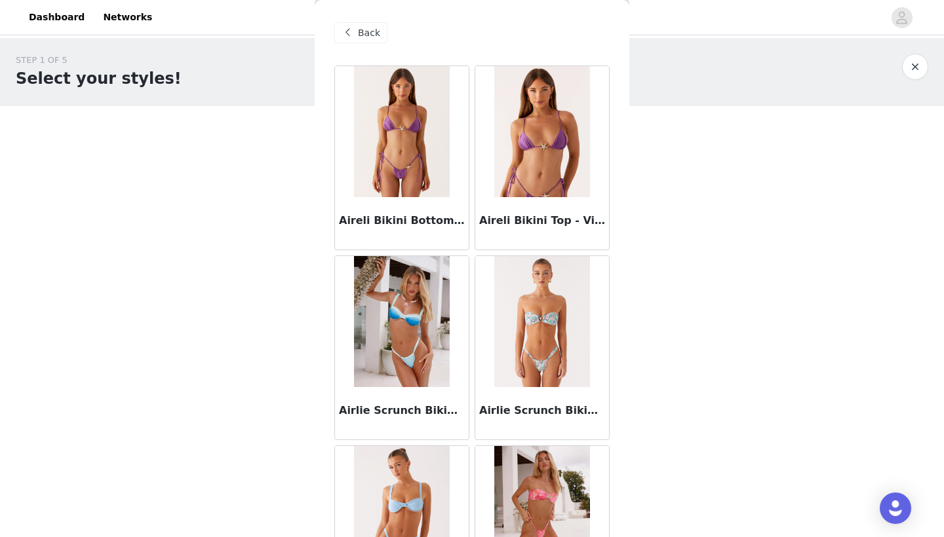
click at [358, 32] on span "Back" at bounding box center [369, 33] width 22 height 14
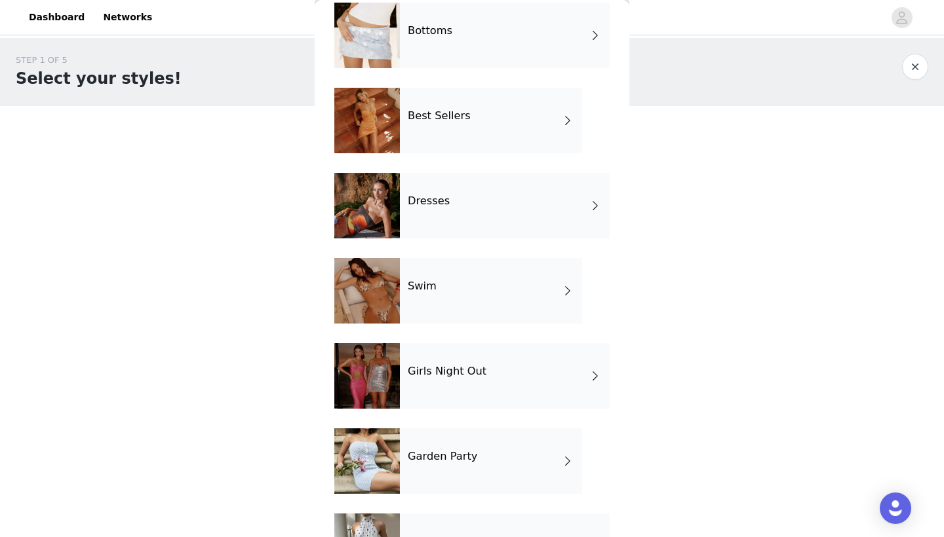
scroll to position [182, 0]
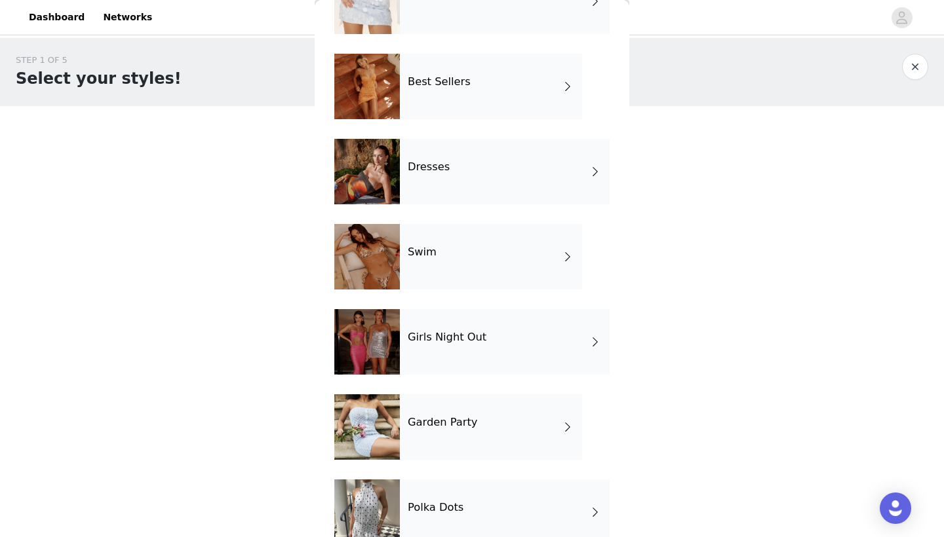
click at [431, 442] on div "Garden Party" at bounding box center [491, 428] width 182 height 66
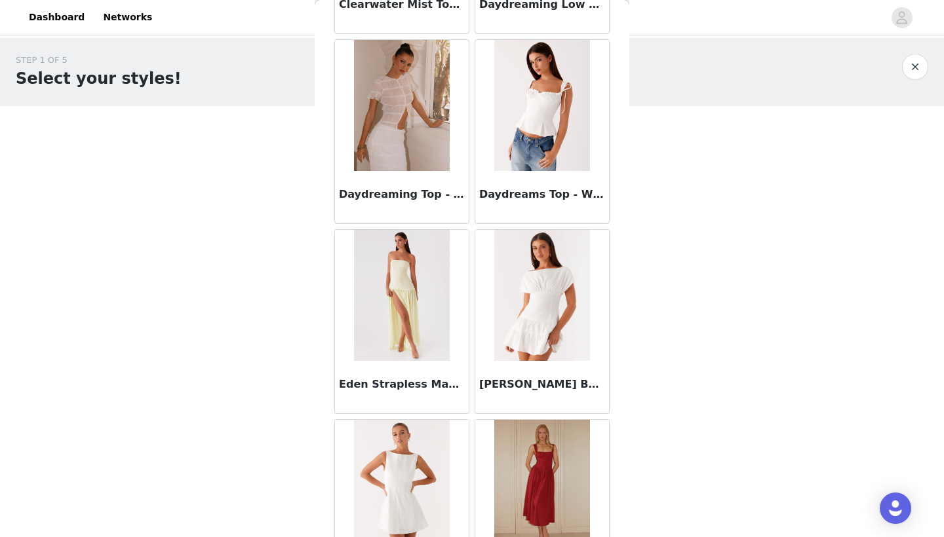
scroll to position [1266, 0]
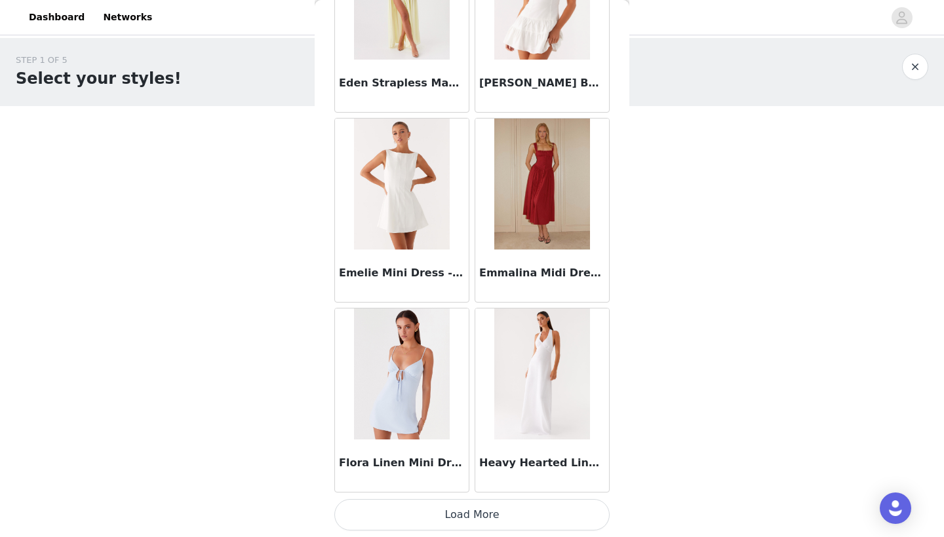
click at [485, 471] on button "Load More" at bounding box center [471, 514] width 275 height 31
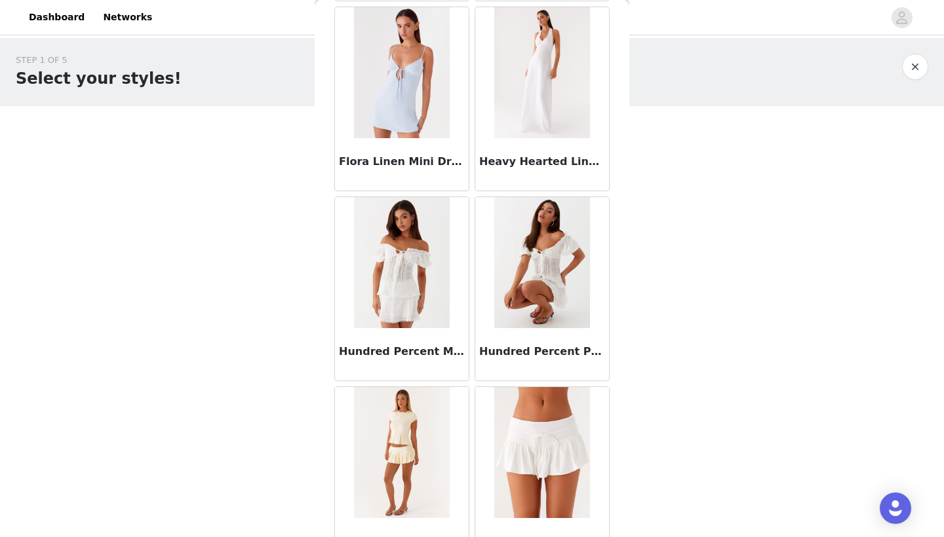
scroll to position [1806, 0]
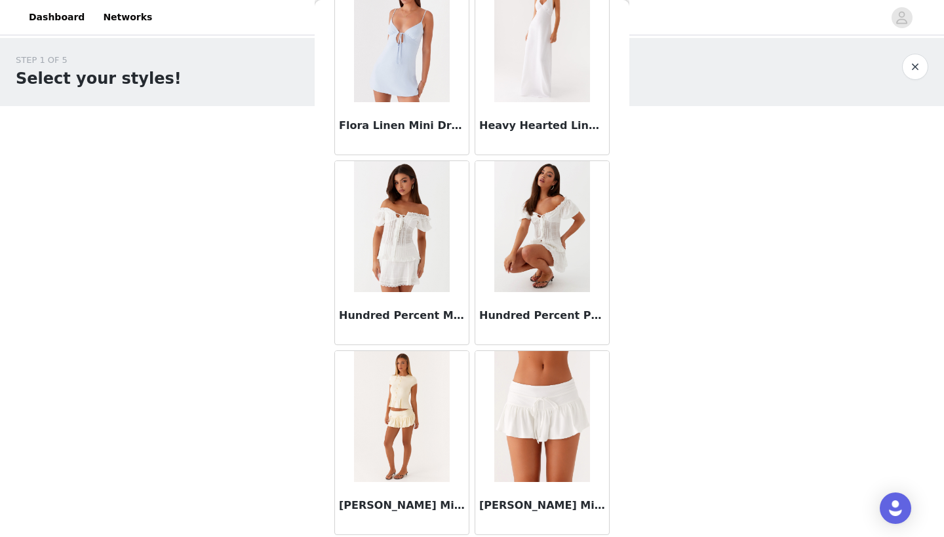
click at [541, 256] on img at bounding box center [541, 226] width 95 height 131
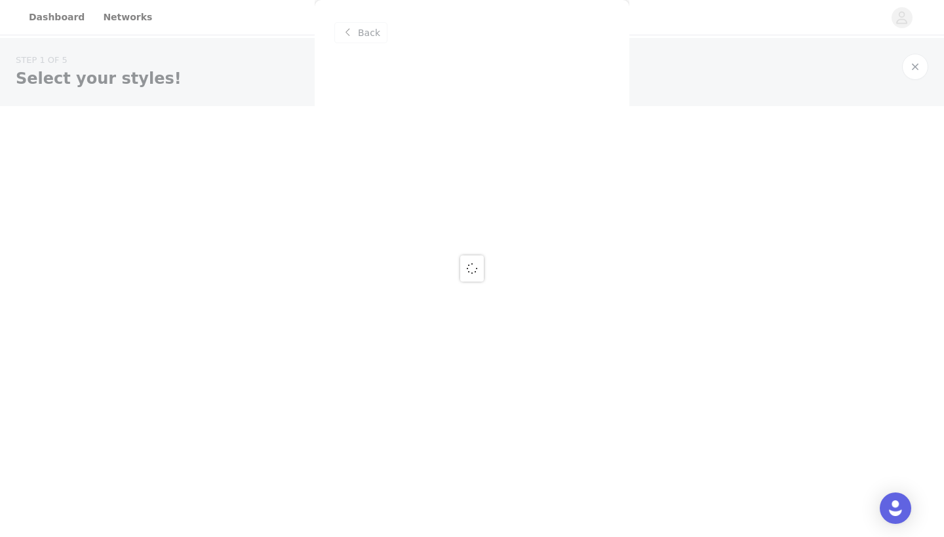
scroll to position [0, 0]
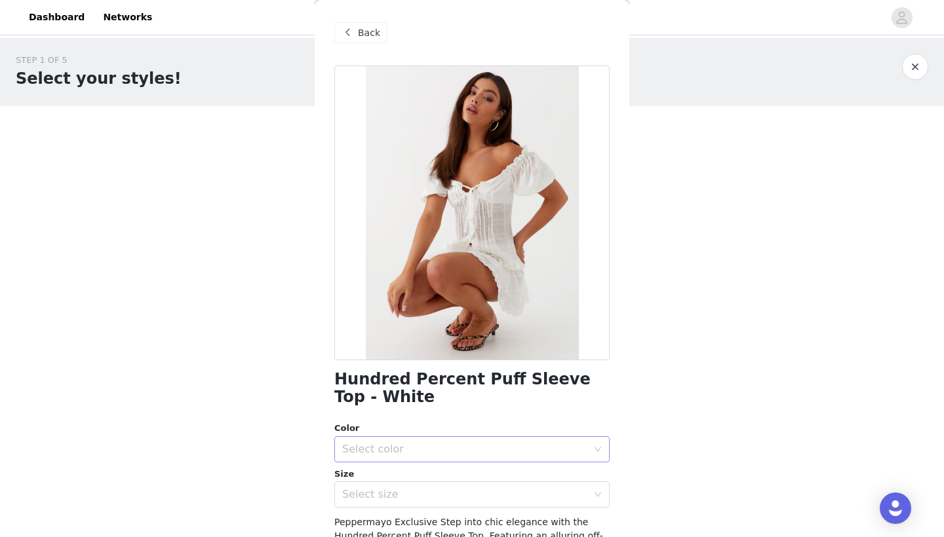
click at [529, 447] on div "Select color" at bounding box center [464, 449] width 245 height 13
click at [484, 471] on li "White" at bounding box center [471, 477] width 275 height 21
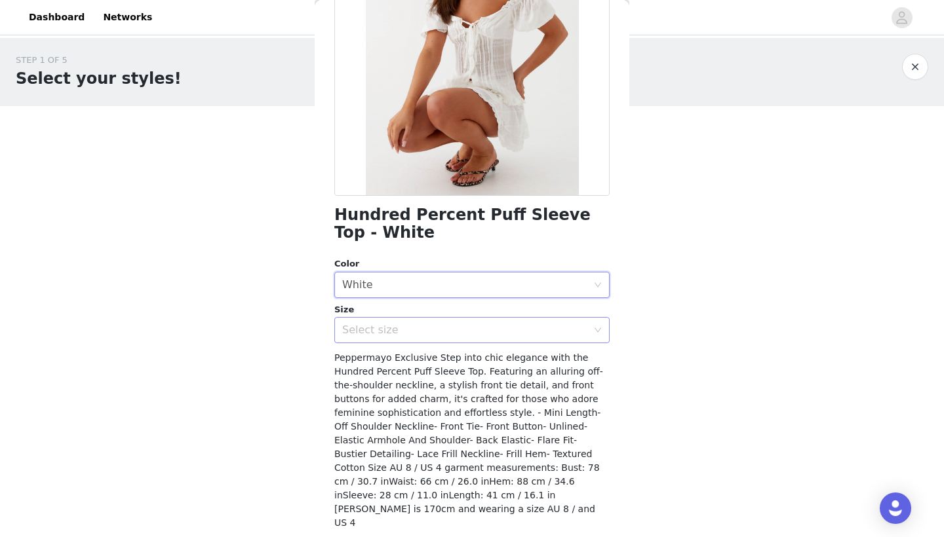
click at [501, 329] on div "Select size" at bounding box center [464, 330] width 245 height 13
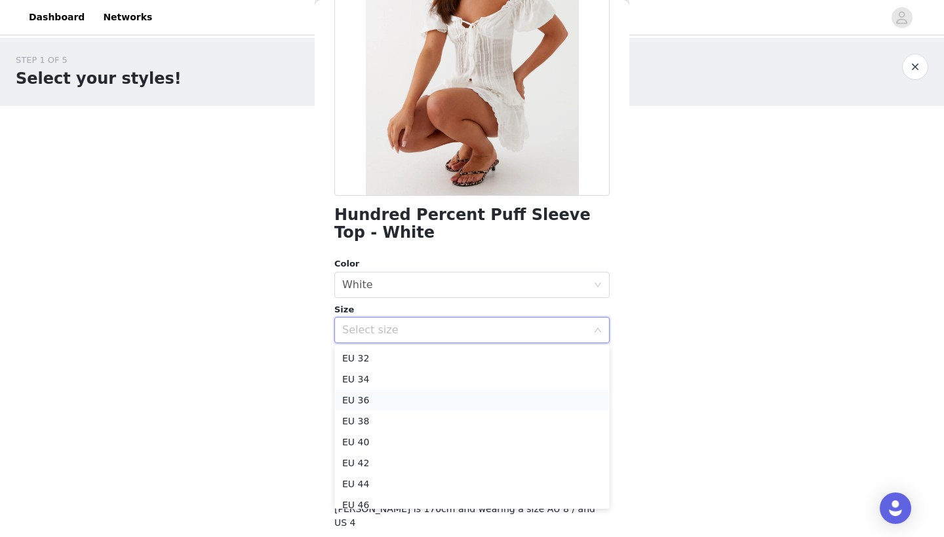
click at [455, 402] on li "EU 36" at bounding box center [471, 400] width 275 height 21
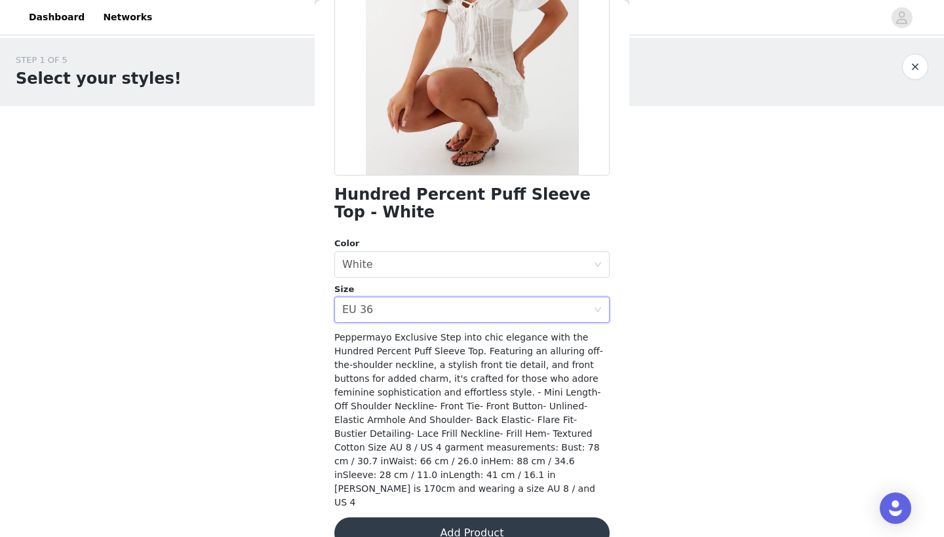
scroll to position [184, 0]
click at [492, 471] on button "Add Product" at bounding box center [471, 533] width 275 height 31
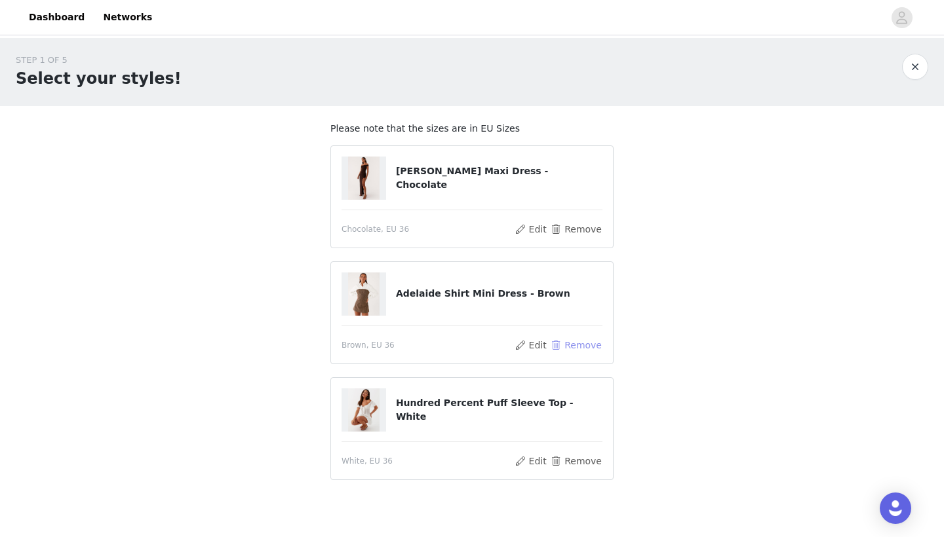
click at [572, 346] on button "Remove" at bounding box center [576, 346] width 52 height 16
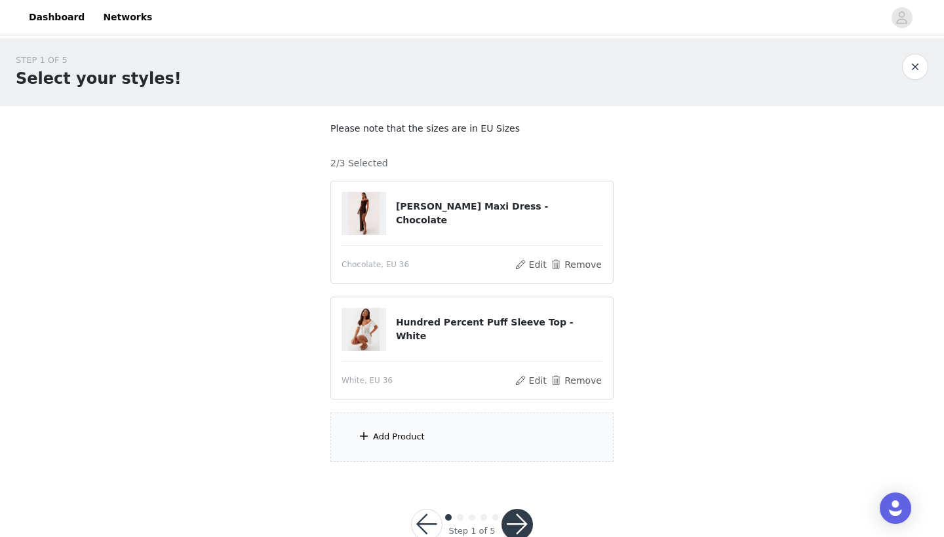
click at [439, 431] on div "Add Product" at bounding box center [471, 437] width 283 height 49
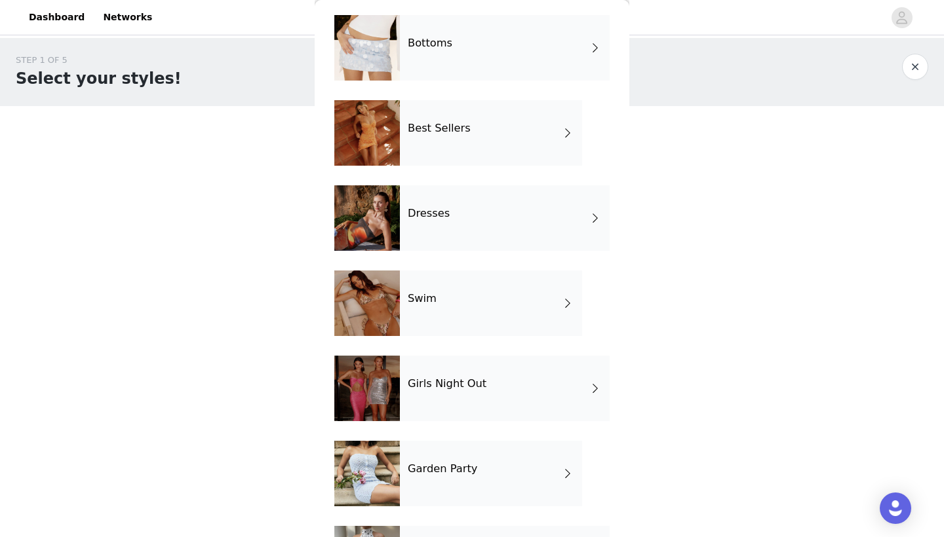
scroll to position [138, 0]
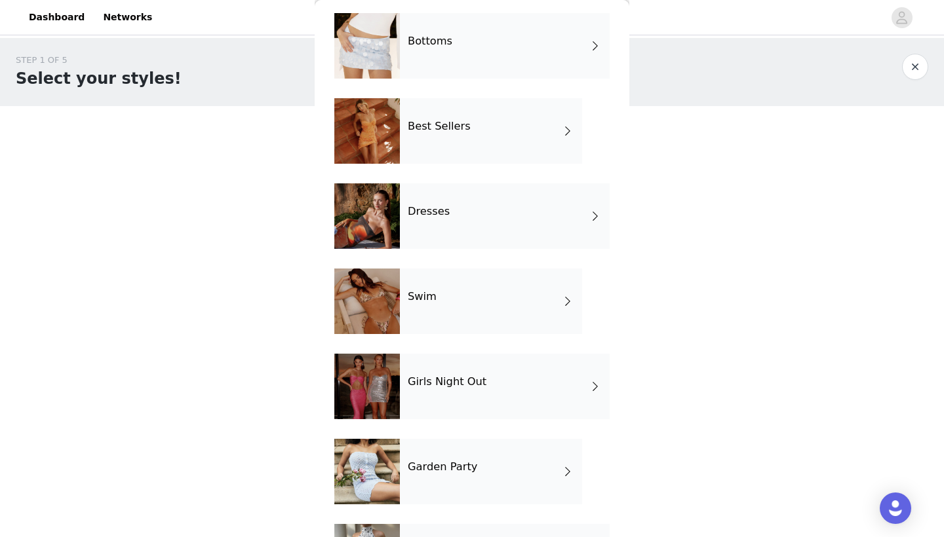
click at [440, 471] on div "Garden Party" at bounding box center [491, 472] width 182 height 66
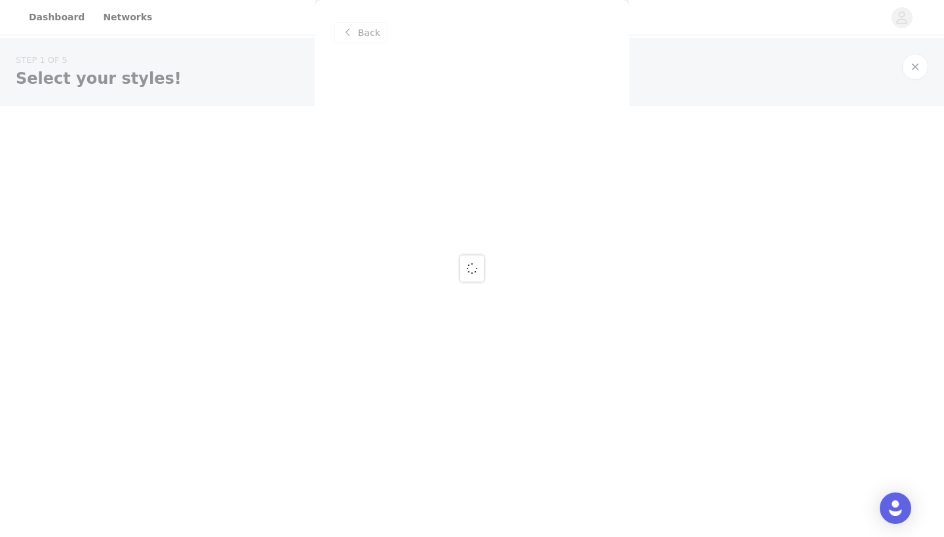
scroll to position [0, 0]
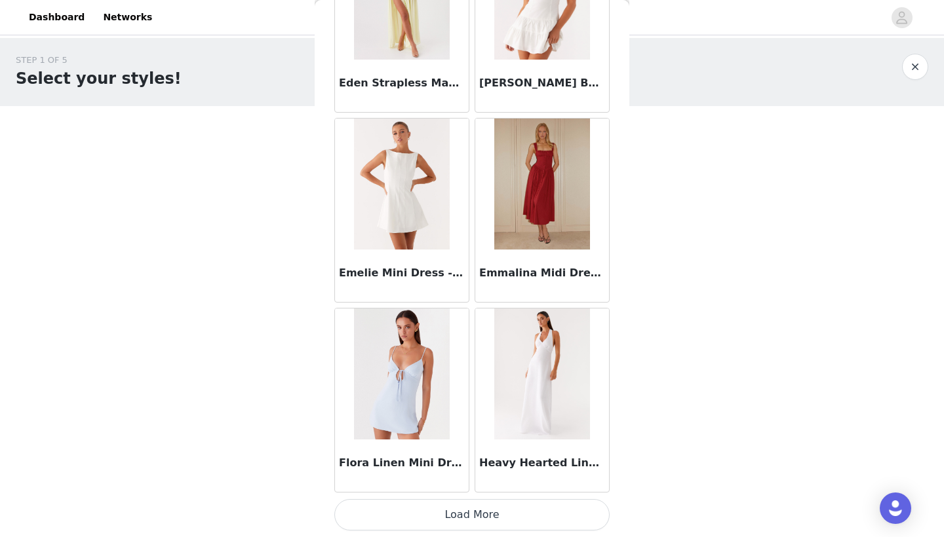
click at [451, 471] on button "Load More" at bounding box center [471, 514] width 275 height 31
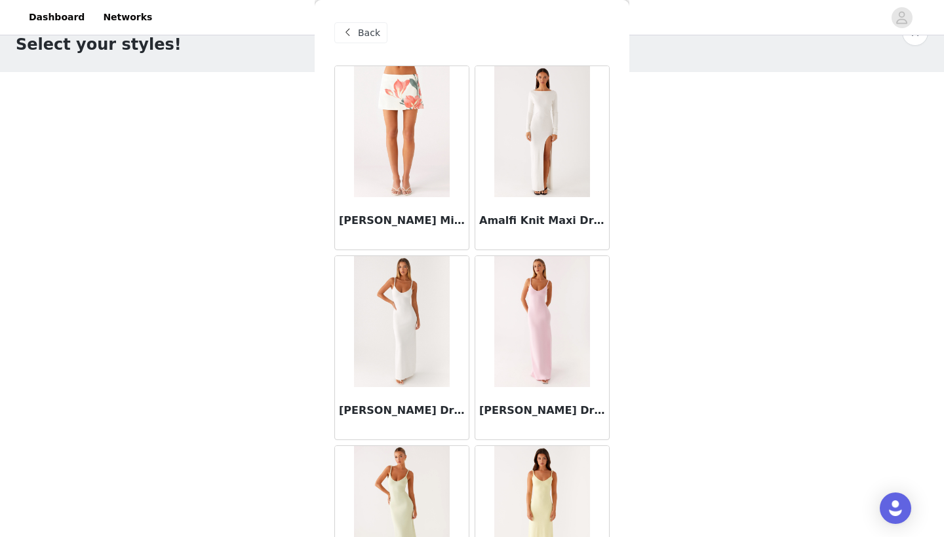
click at [353, 34] on span at bounding box center [347, 33] width 16 height 16
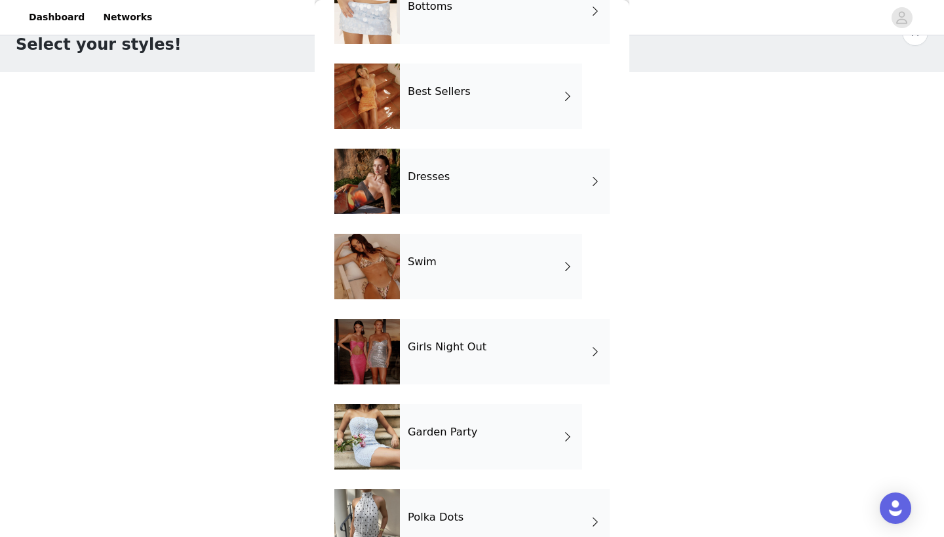
scroll to position [181, 0]
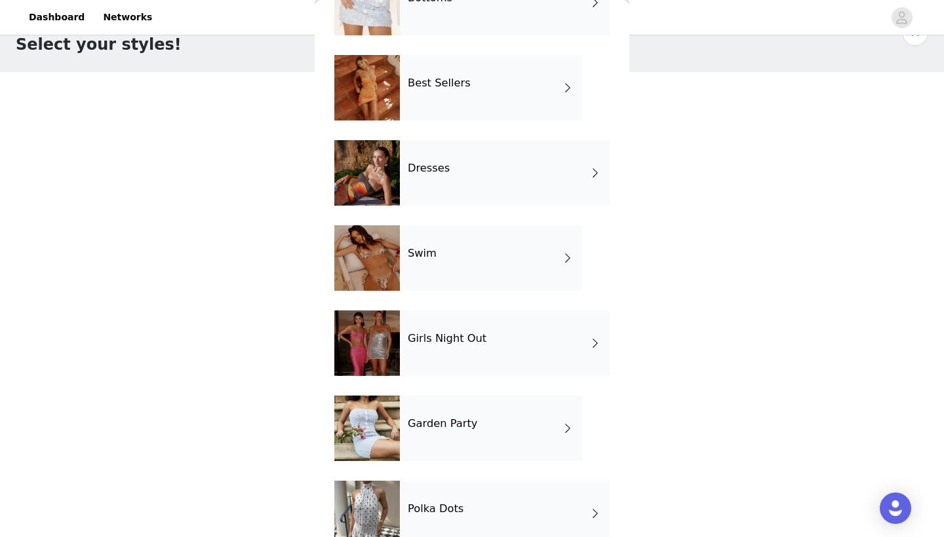
click at [454, 355] on div "Girls Night Out" at bounding box center [505, 344] width 210 height 66
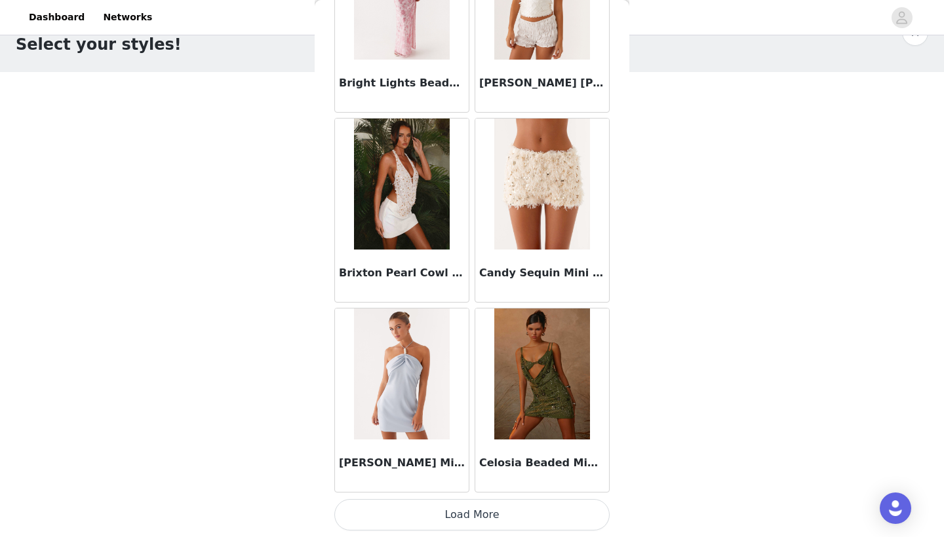
scroll to position [1468, 0]
click at [471, 471] on button "Load More" at bounding box center [471, 514] width 275 height 31
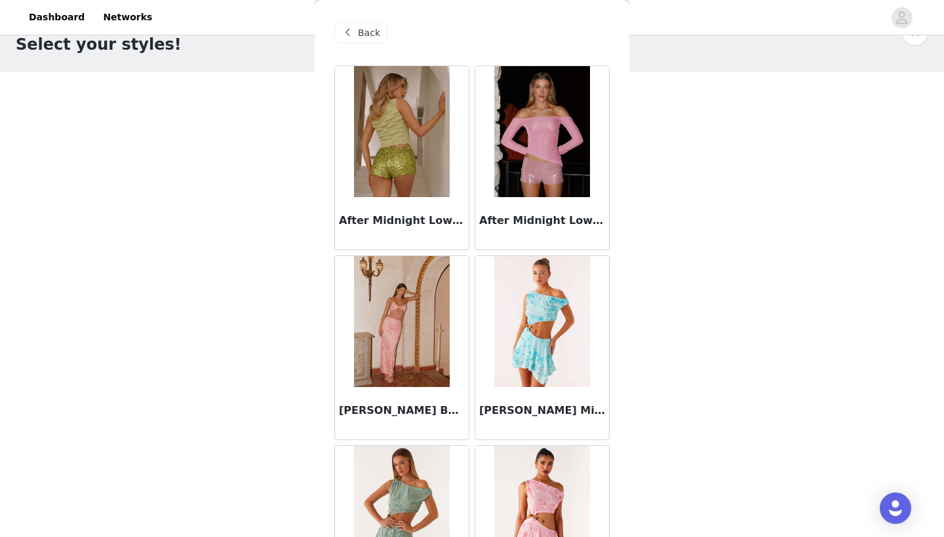
scroll to position [0, 0]
click at [371, 31] on span "Back" at bounding box center [369, 33] width 22 height 14
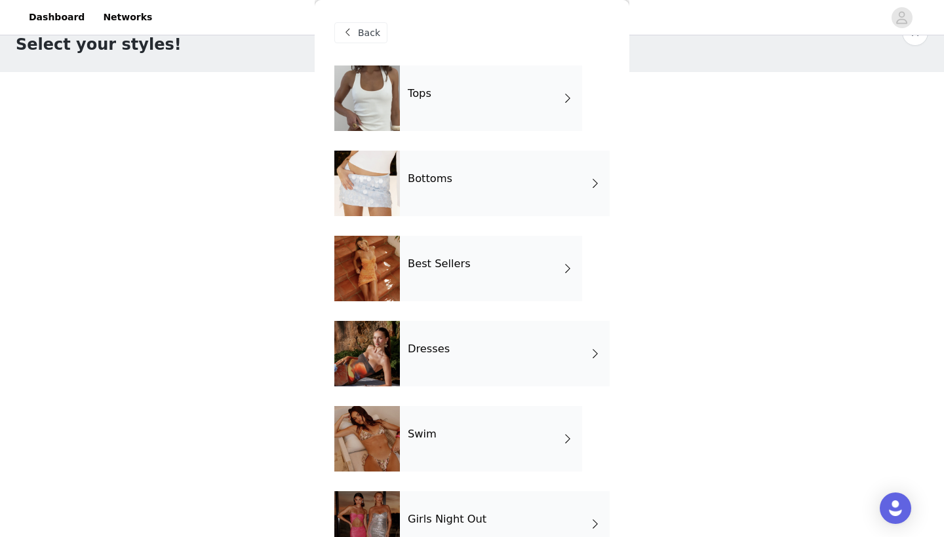
click at [422, 178] on h4 "Bottoms" at bounding box center [430, 179] width 45 height 12
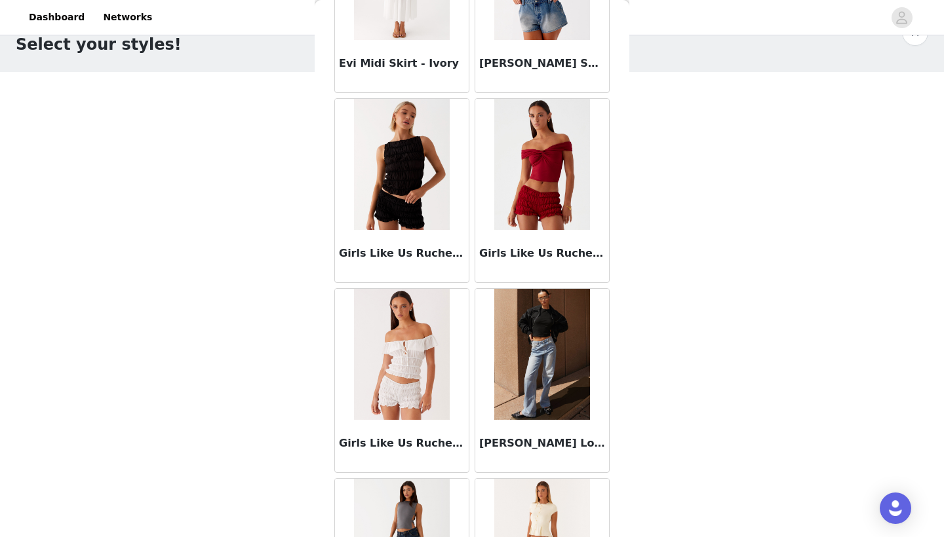
scroll to position [1300, 0]
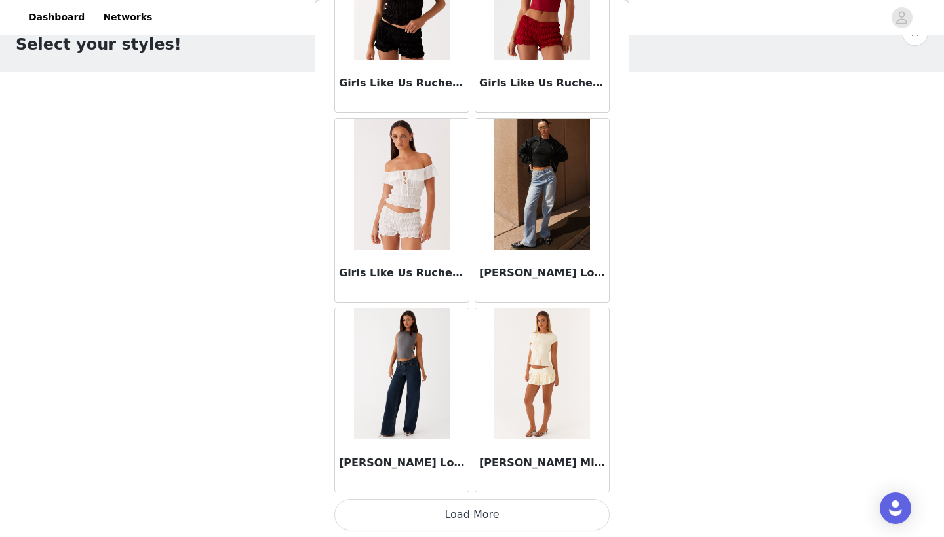
click at [505, 471] on button "Load More" at bounding box center [471, 514] width 275 height 31
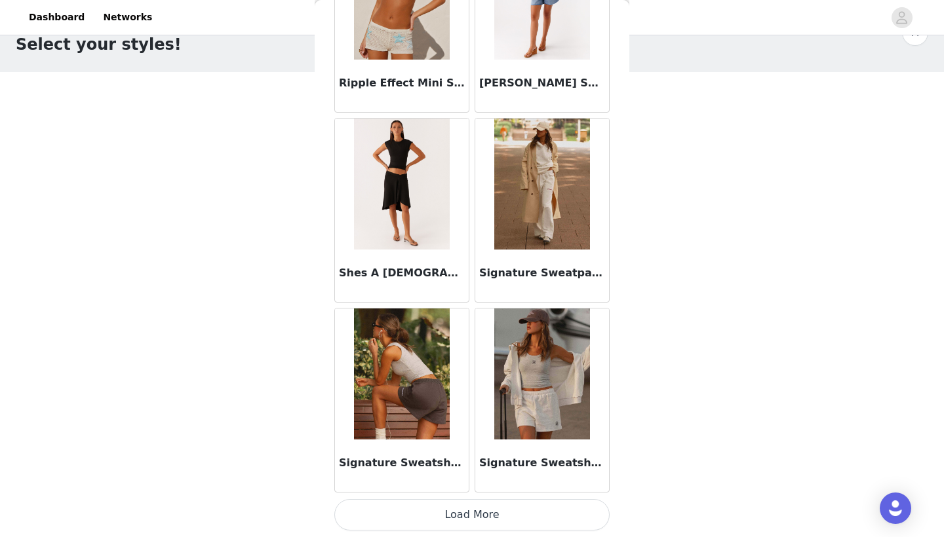
scroll to position [3369, 0]
click at [492, 471] on button "Load More" at bounding box center [471, 514] width 275 height 31
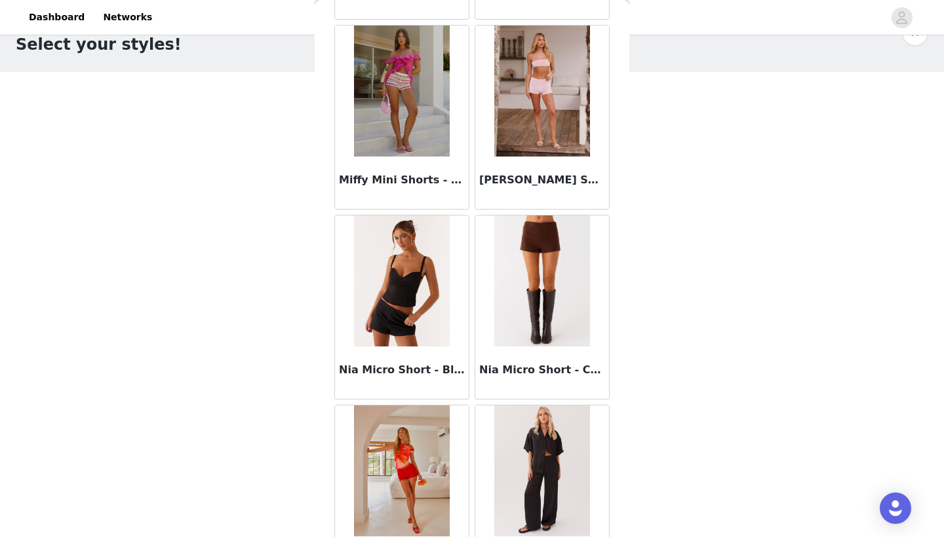
scroll to position [2671, 0]
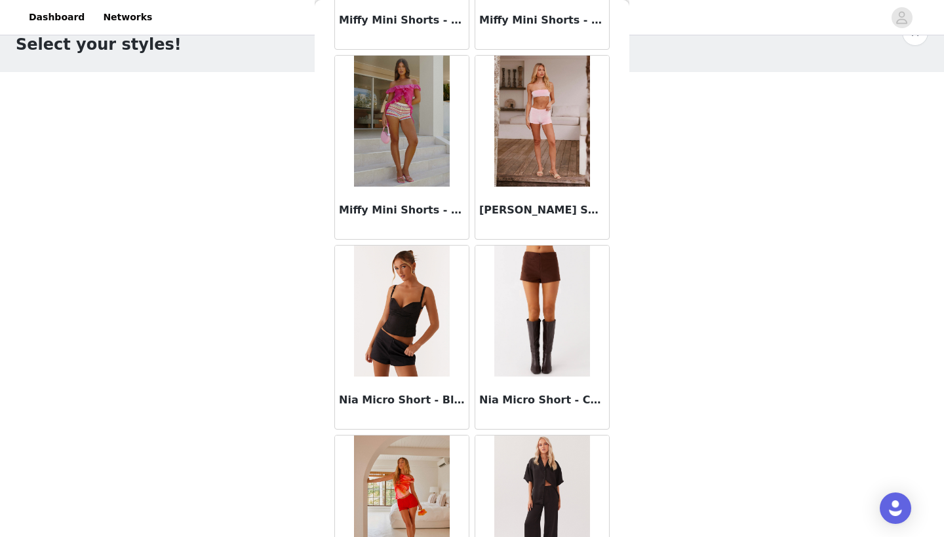
click at [535, 345] on img at bounding box center [541, 311] width 95 height 131
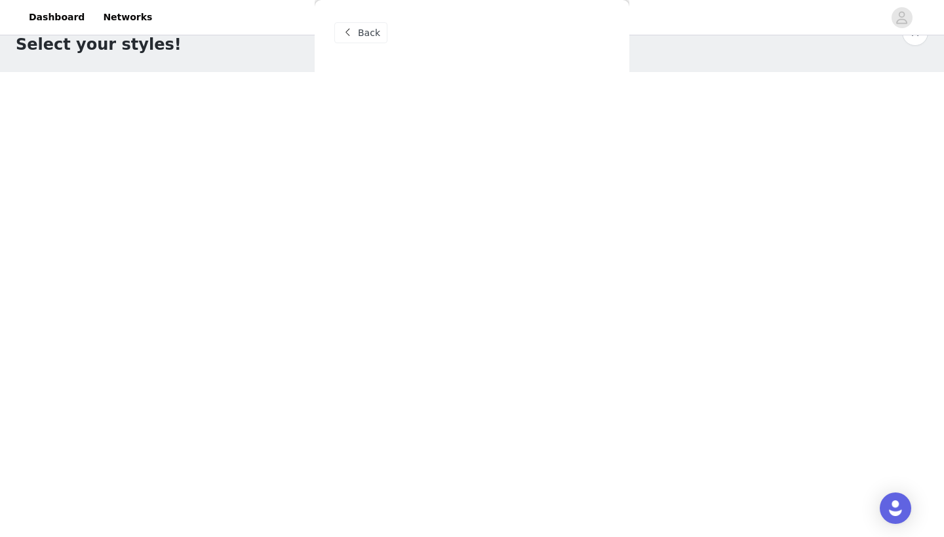
scroll to position [0, 0]
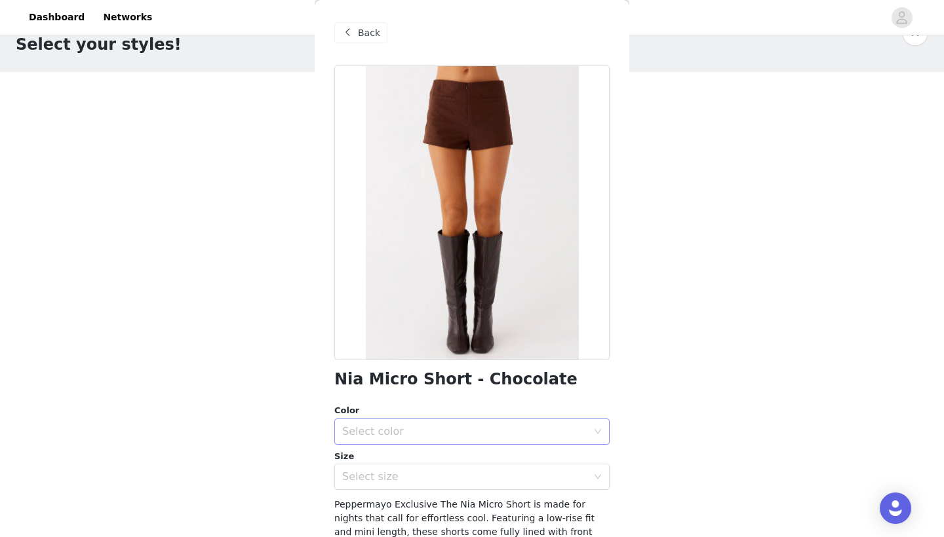
click at [481, 434] on div "Select color" at bounding box center [464, 431] width 245 height 13
click at [447, 461] on li "Chocolate" at bounding box center [471, 460] width 275 height 21
click at [457, 471] on div "Select size" at bounding box center [464, 477] width 245 height 13
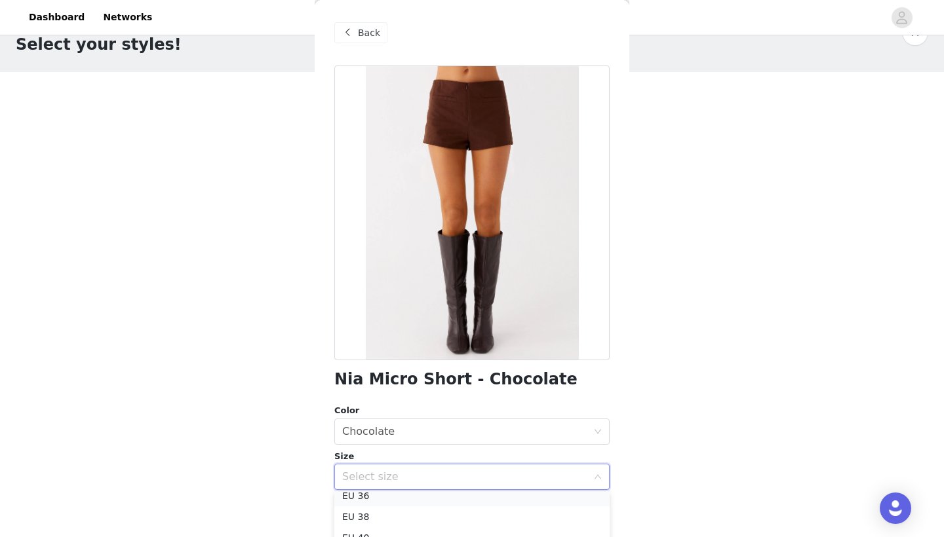
scroll to position [45, 0]
click at [418, 471] on li "EU 36" at bounding box center [471, 502] width 275 height 21
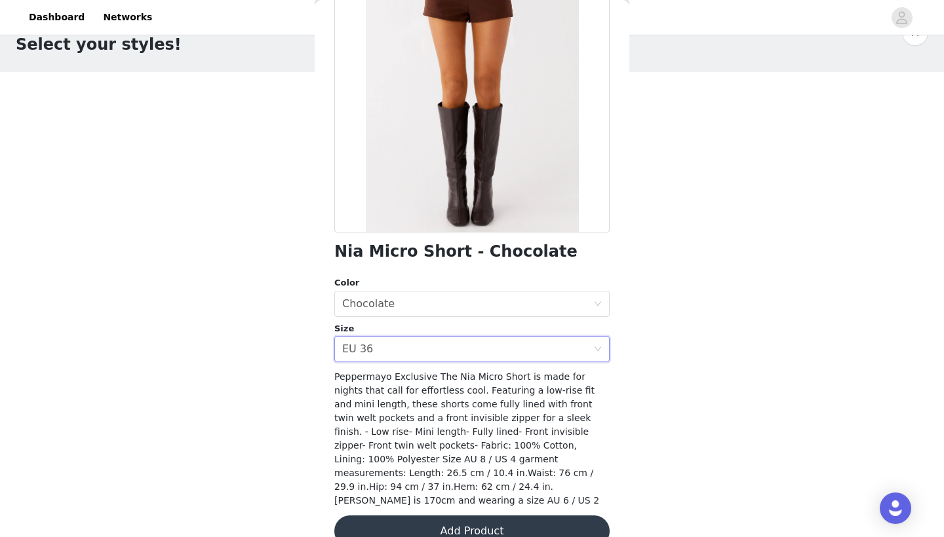
scroll to position [125, 0]
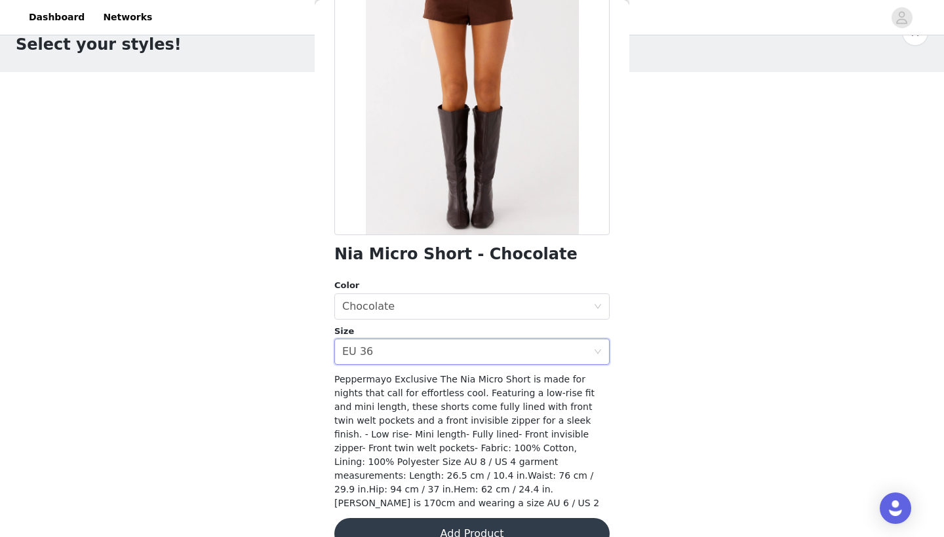
click at [513, 471] on button "Add Product" at bounding box center [471, 533] width 275 height 31
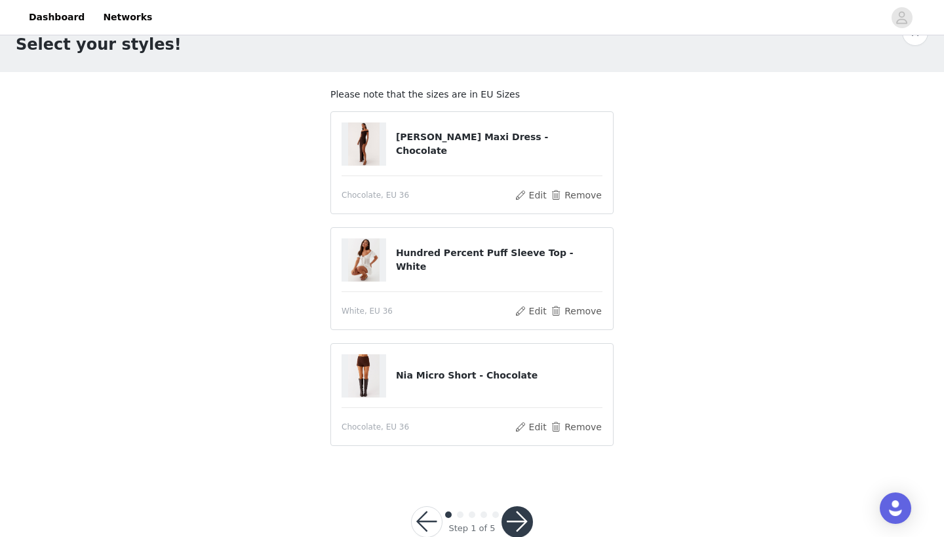
click at [521, 471] on button "button" at bounding box center [516, 522] width 31 height 31
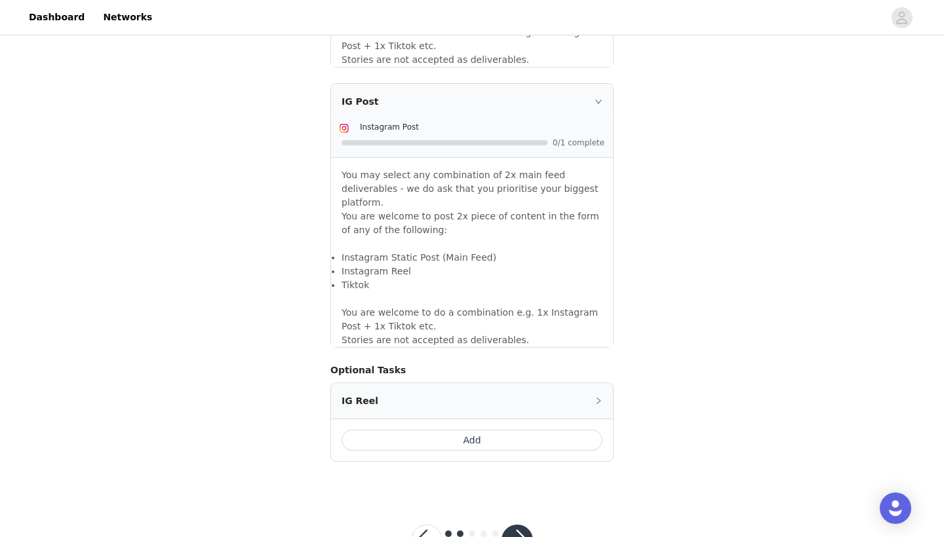
scroll to position [1088, 0]
click at [513, 471] on button "button" at bounding box center [516, 541] width 31 height 31
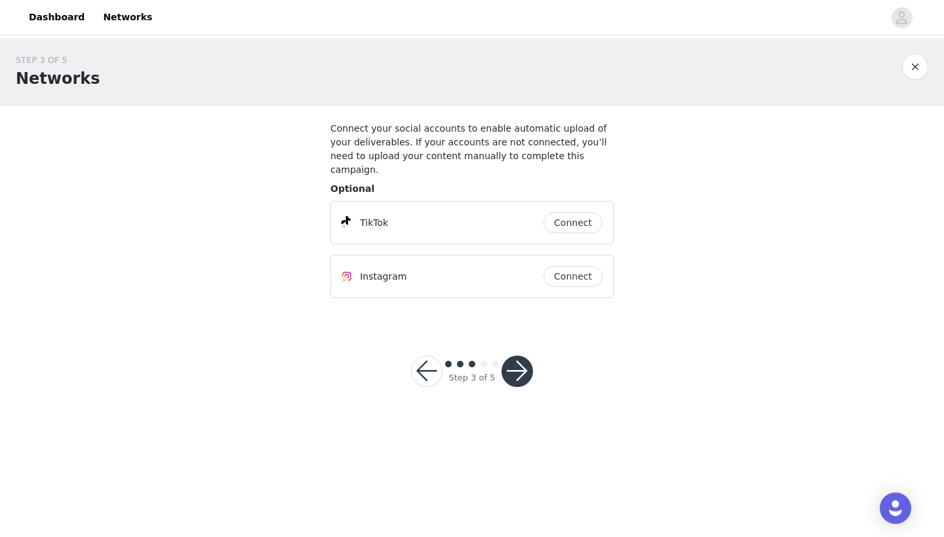
click at [568, 213] on button "Connect" at bounding box center [572, 222] width 59 height 21
click at [517, 362] on button "button" at bounding box center [516, 371] width 31 height 31
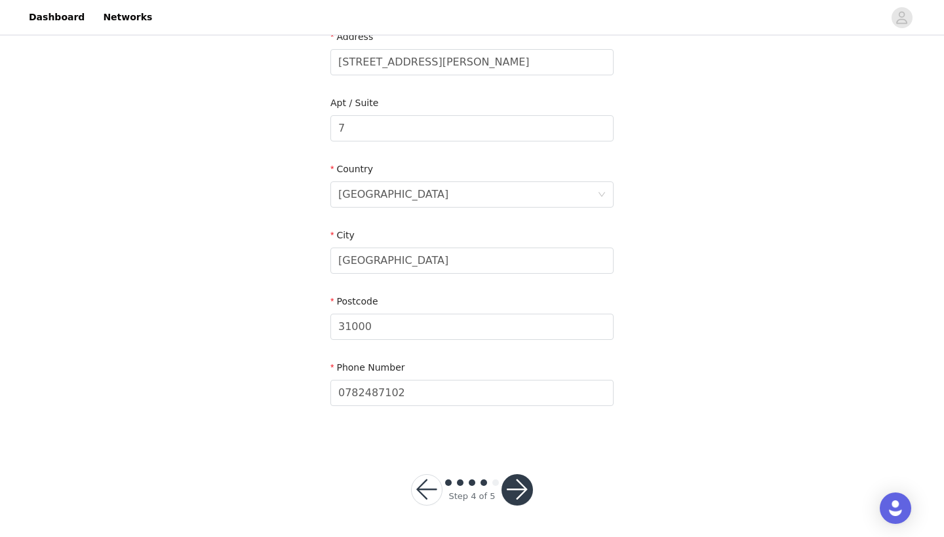
scroll to position [317, 0]
click at [521, 471] on button "button" at bounding box center [516, 490] width 31 height 31
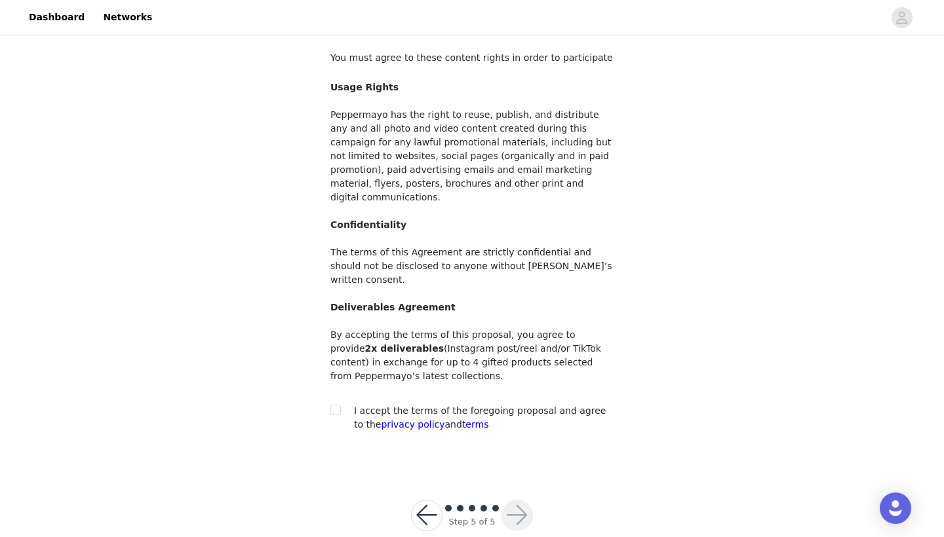
scroll to position [68, 0]
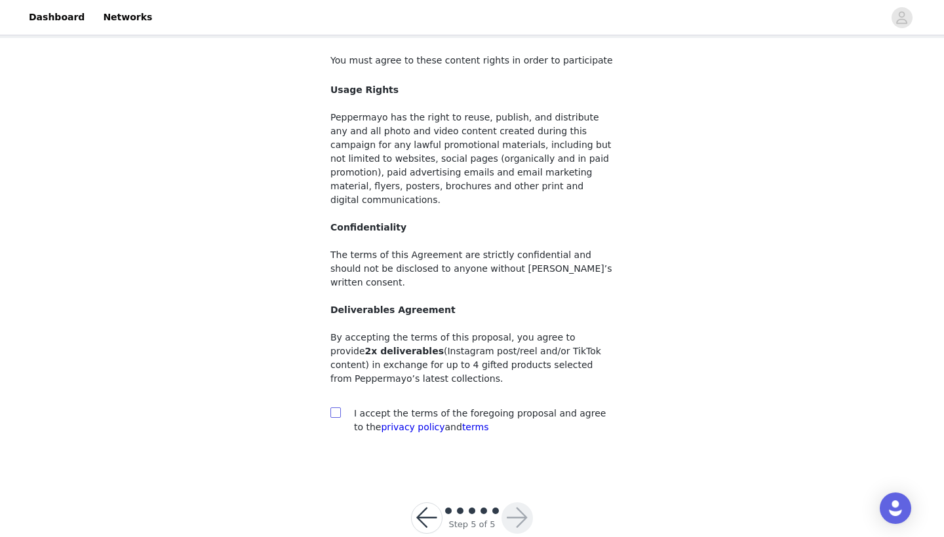
click at [336, 408] on input "checkbox" at bounding box center [334, 412] width 9 height 9
checkbox input "true"
click at [520, 471] on button "button" at bounding box center [516, 518] width 31 height 31
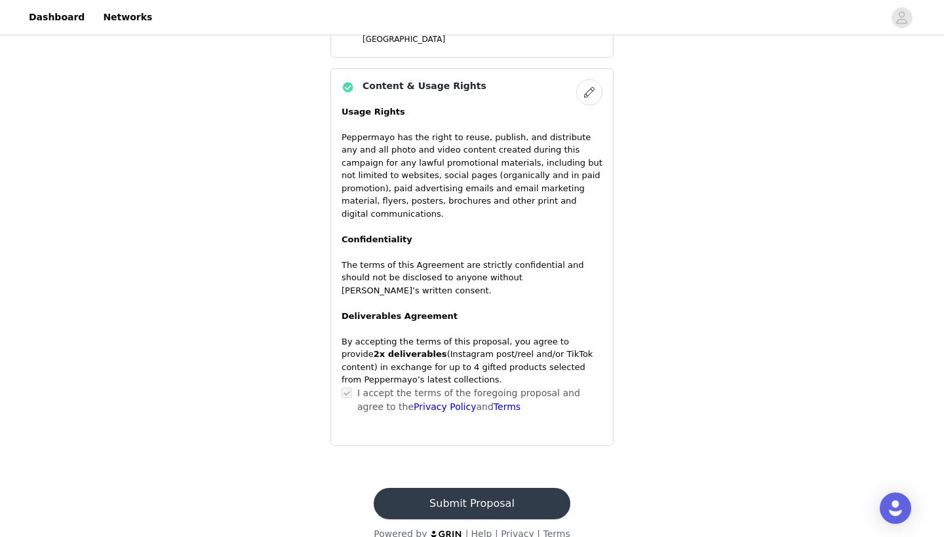
click at [478, 471] on button "Submit Proposal" at bounding box center [472, 503] width 196 height 31
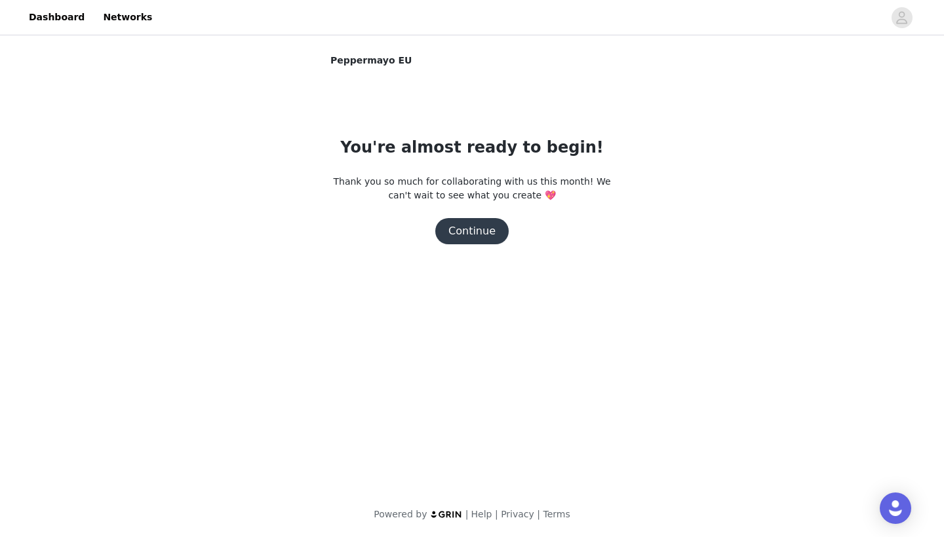
click at [484, 227] on button "Continue" at bounding box center [471, 231] width 73 height 26
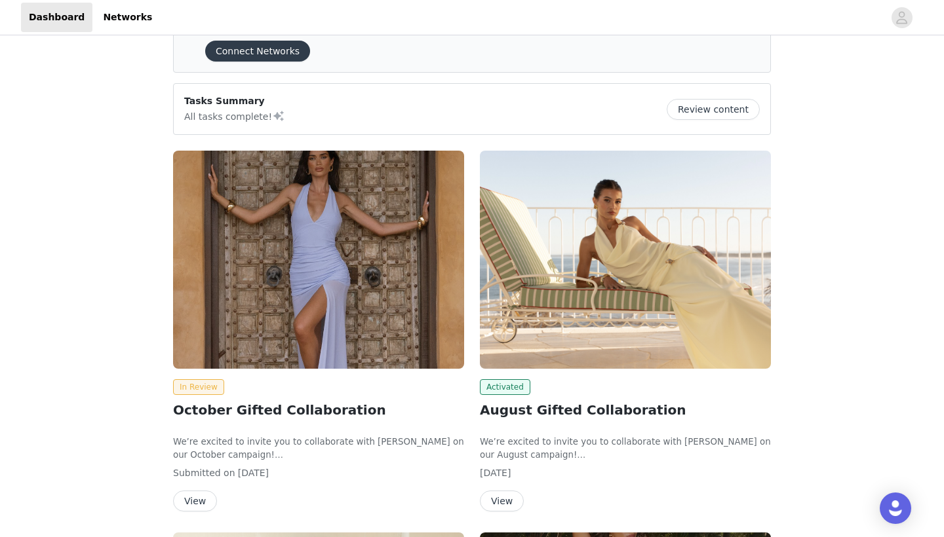
scroll to position [59, 0]
